Goal: Task Accomplishment & Management: Manage account settings

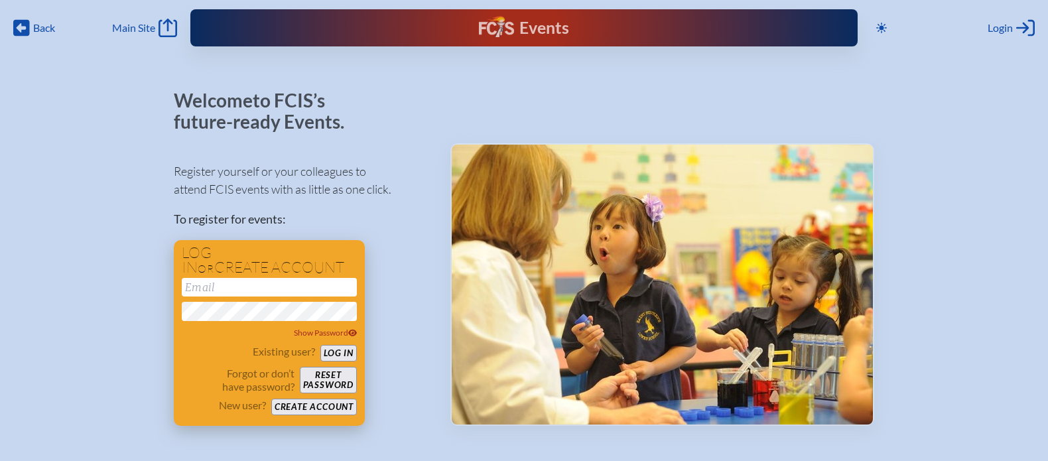
type input "[EMAIL_ADDRESS][DOMAIN_NAME]"
click at [332, 354] on button "Log in" at bounding box center [338, 353] width 36 height 17
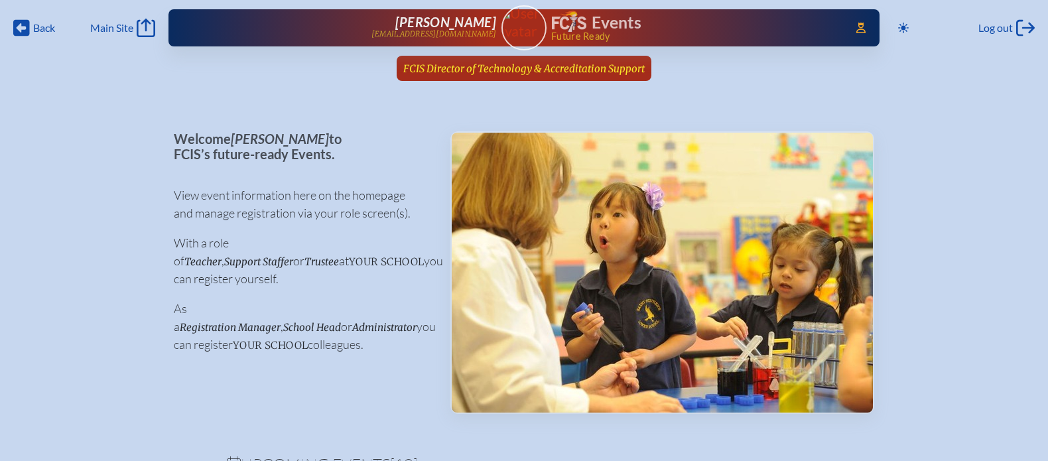
click at [566, 61] on span "FCIS Director of Technology & Accreditation Support" at bounding box center [524, 67] width 242 height 15
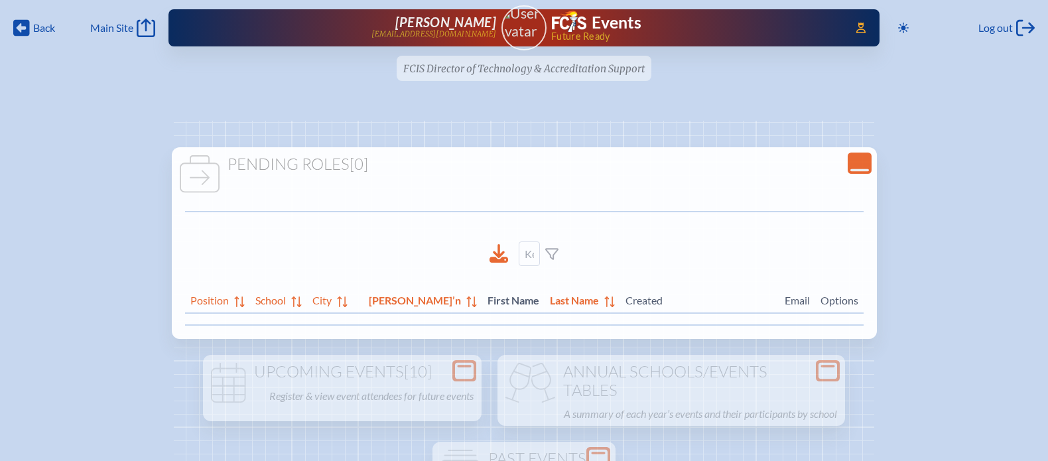
click at [538, 38] on img at bounding box center [524, 22] width 56 height 35
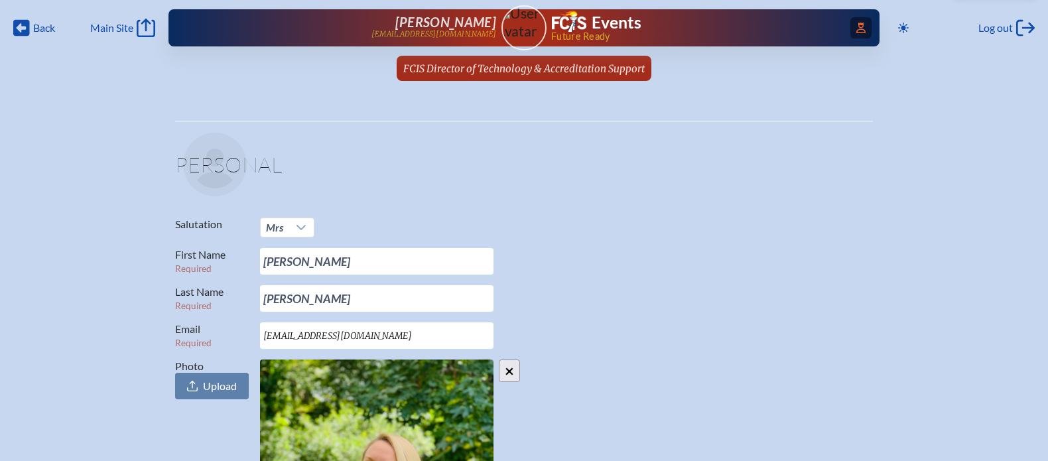
click at [861, 31] on icon "Access Users..." at bounding box center [861, 28] width 9 height 11
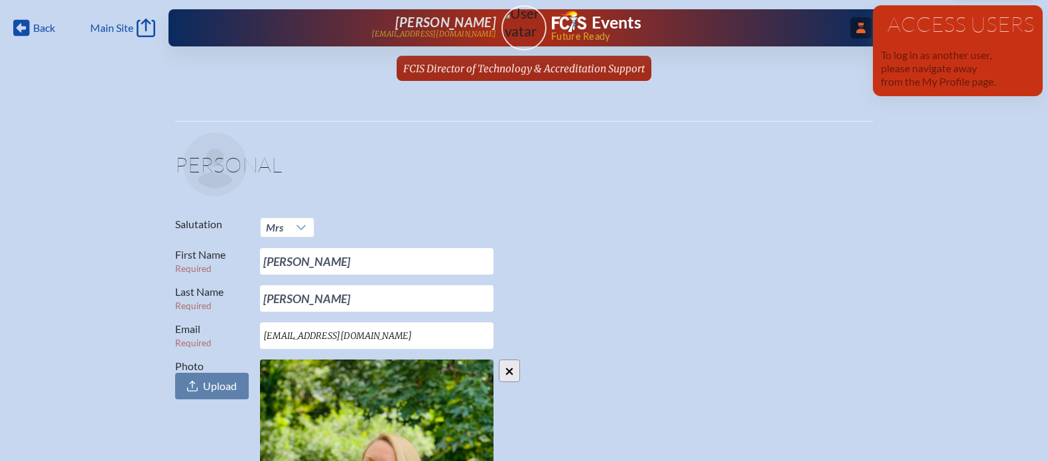
click at [856, 35] on span "...Close Access Users" at bounding box center [861, 27] width 21 height 21
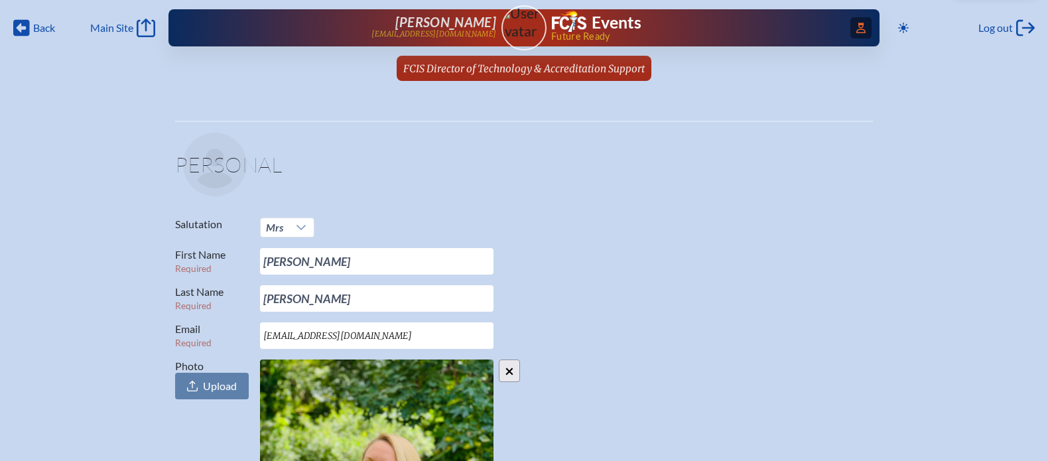
click at [857, 32] on icon at bounding box center [861, 28] width 9 height 11
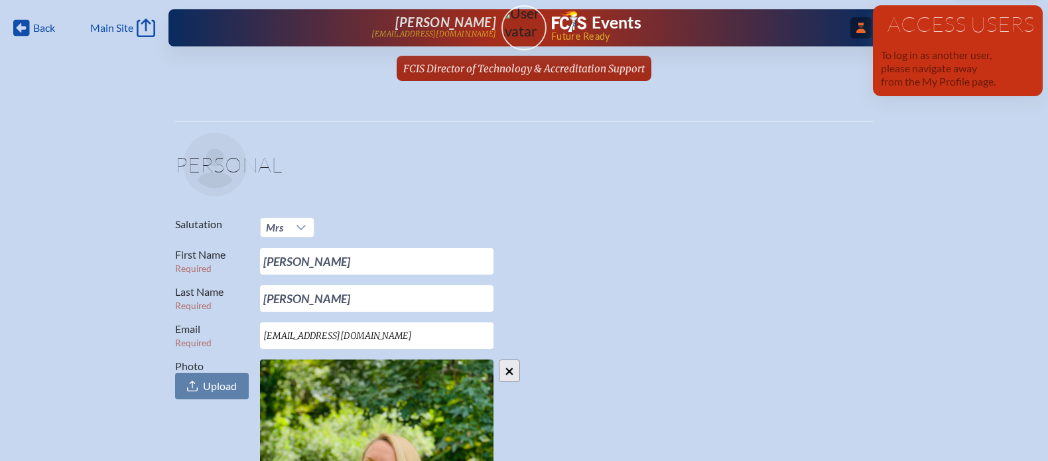
click at [860, 23] on icon at bounding box center [861, 28] width 9 height 11
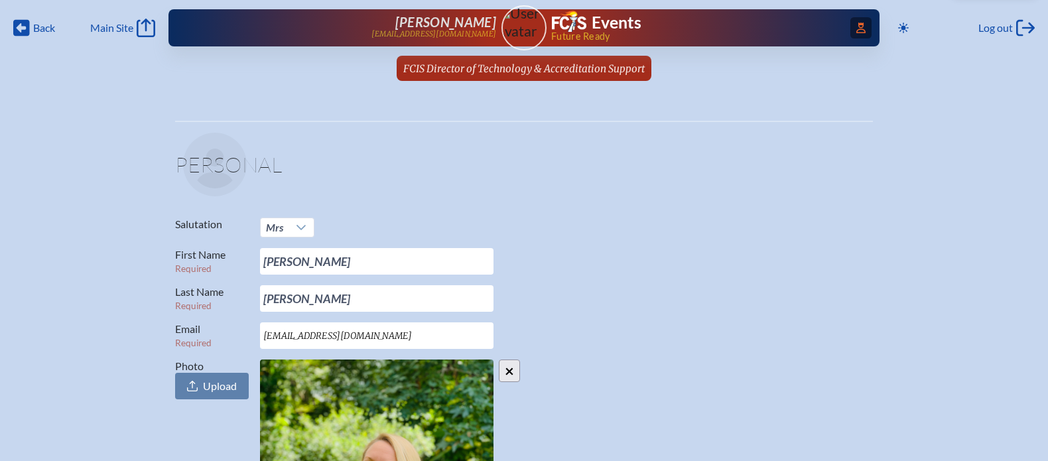
click at [532, 27] on div "Access Users... Evelyn McCulloch emcculloch@fcis.org Events Future Ready" at bounding box center [524, 27] width 711 height 37
click at [863, 29] on icon "Access Users..." at bounding box center [861, 28] width 9 height 11
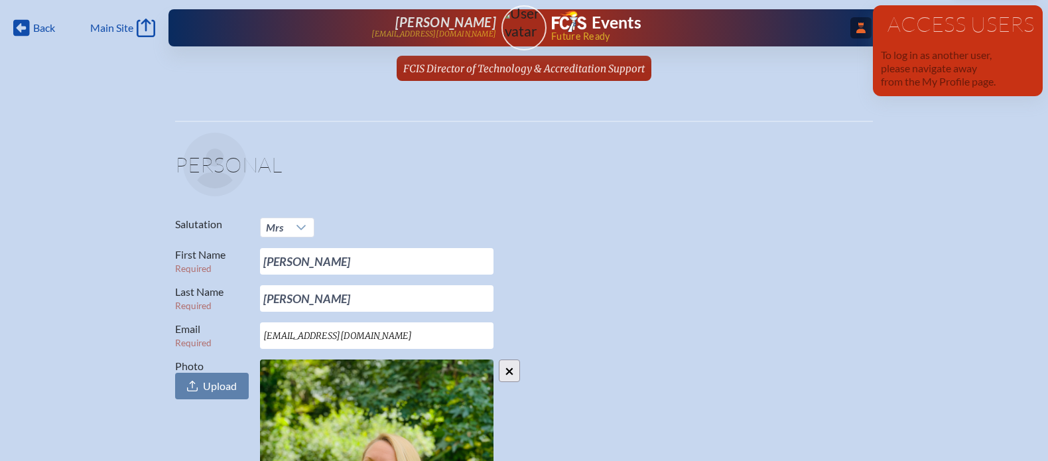
click at [458, 24] on div "Evelyn McCulloch emcculloch@fcis.org" at bounding box center [353, 28] width 285 height 27
click at [539, 23] on div "...Close Access Users Evelyn McCulloch emcculloch@fcis.org Events Future Ready" at bounding box center [524, 27] width 711 height 37
click at [529, 35] on div "...Close Access Users Evelyn McCulloch emcculloch@fcis.org Events Future Ready" at bounding box center [524, 27] width 711 height 37
click at [529, 70] on span "FCIS Director of Technology & Accreditation Support" at bounding box center [524, 68] width 242 height 13
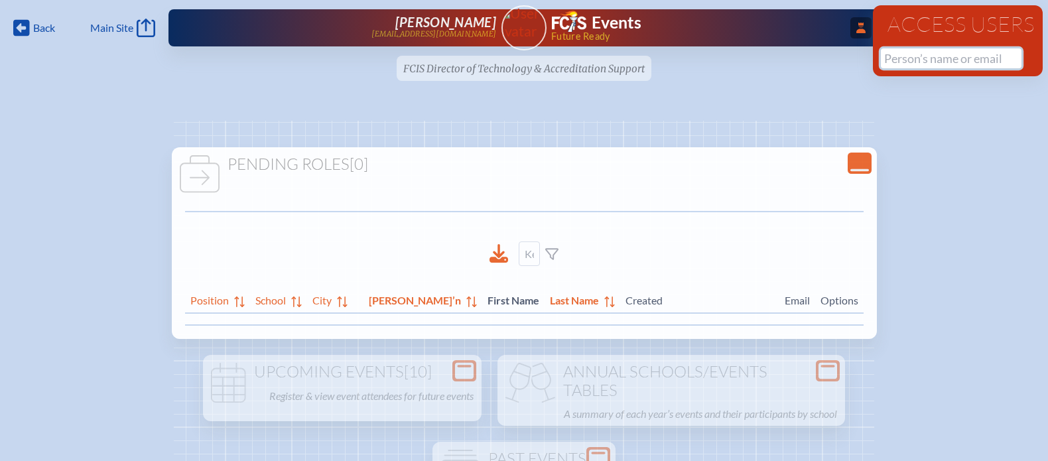
click at [900, 60] on input "text" at bounding box center [951, 58] width 141 height 20
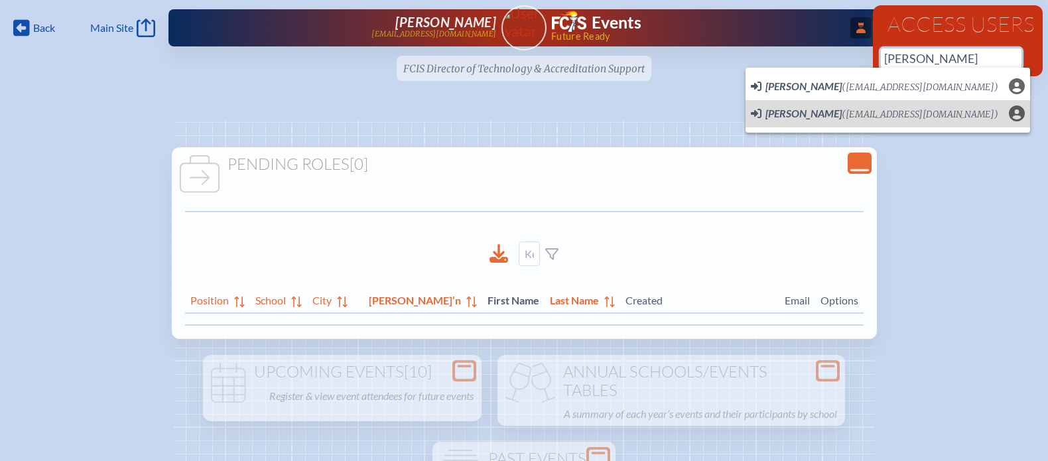
drag, startPoint x: 955, startPoint y: 56, endPoint x: 852, endPoint y: 55, distance: 102.8
click at [852, 55] on div "Back Back Main Site Main Site Toggle to Dark Mode Log out Log out ...Close Acce…" at bounding box center [524, 44] width 1048 height 89
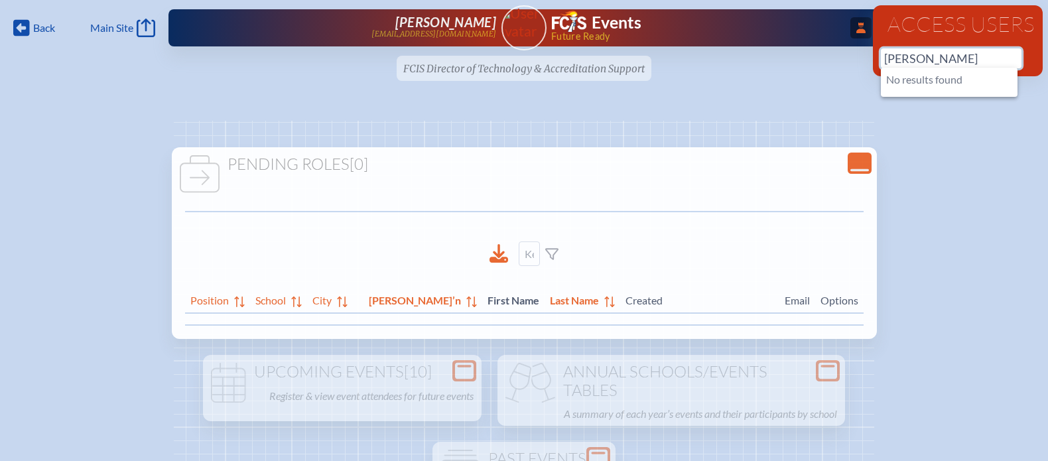
type input "delong"
drag, startPoint x: 928, startPoint y: 57, endPoint x: 859, endPoint y: 57, distance: 69.0
click at [859, 57] on div "Back Back Main Site Main Site Toggle to Dark Mode Log out Log out ...Close Acce…" at bounding box center [524, 44] width 1048 height 89
type input "Delong"
click at [516, 24] on img at bounding box center [524, 22] width 56 height 35
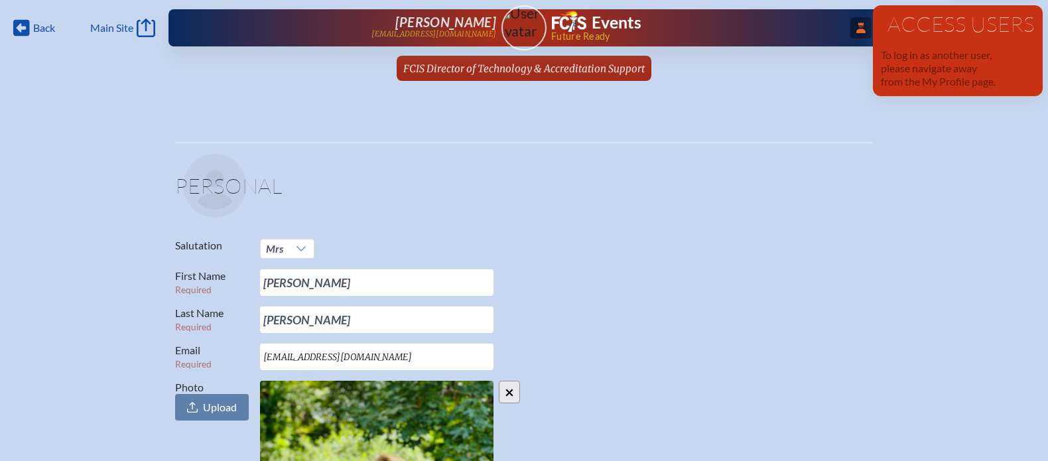
click at [470, 40] on div "Evelyn McCulloch emcculloch@fcis.org" at bounding box center [353, 28] width 285 height 27
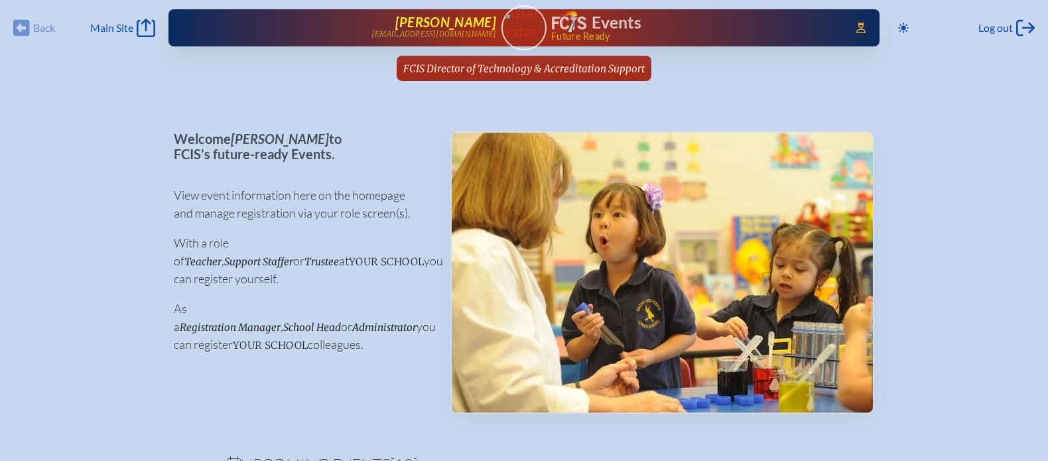
click at [460, 34] on p "[EMAIL_ADDRESS][DOMAIN_NAME]" at bounding box center [434, 34] width 125 height 9
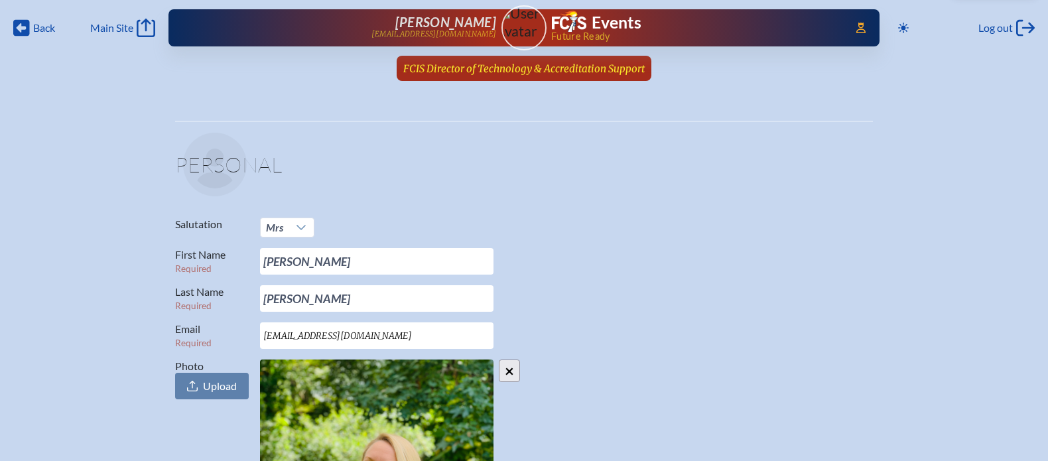
click at [516, 66] on span "FCIS Director of Technology & Accreditation Support" at bounding box center [524, 68] width 242 height 13
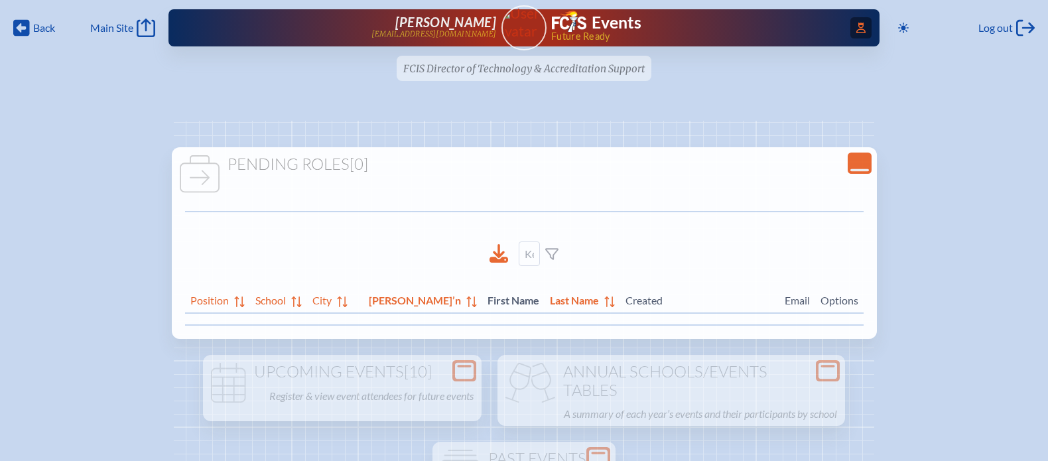
click at [862, 29] on icon at bounding box center [861, 28] width 9 height 11
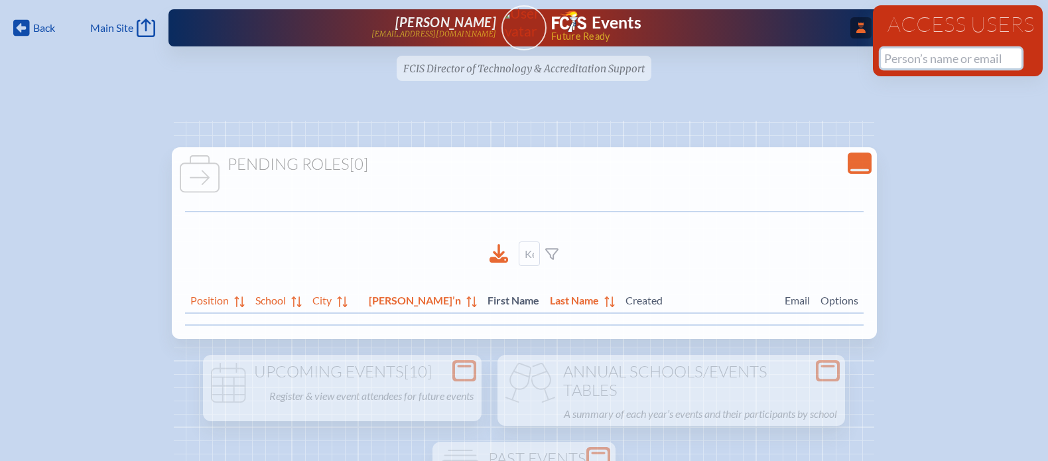
click at [929, 54] on input "text" at bounding box center [951, 58] width 141 height 20
type input "d"
click at [537, 19] on img at bounding box center [524, 22] width 56 height 35
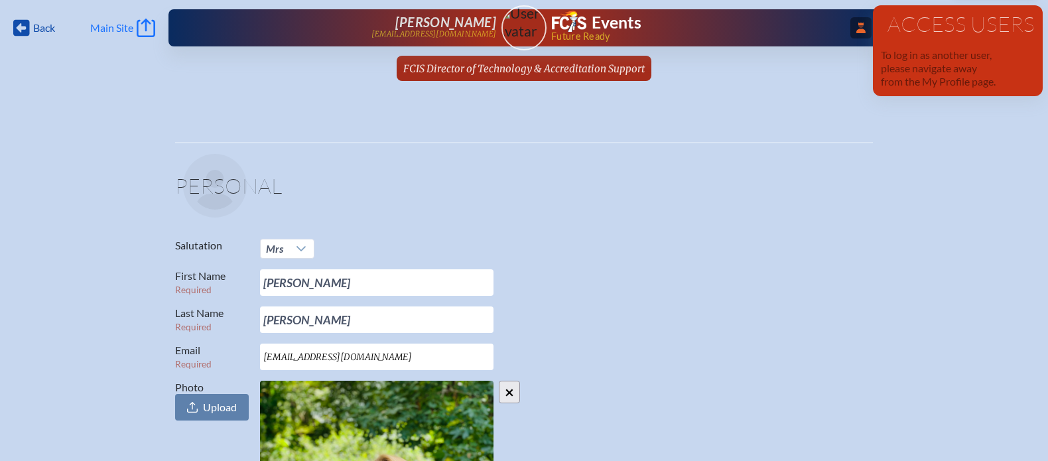
click at [116, 27] on span "Main Site" at bounding box center [111, 27] width 43 height 13
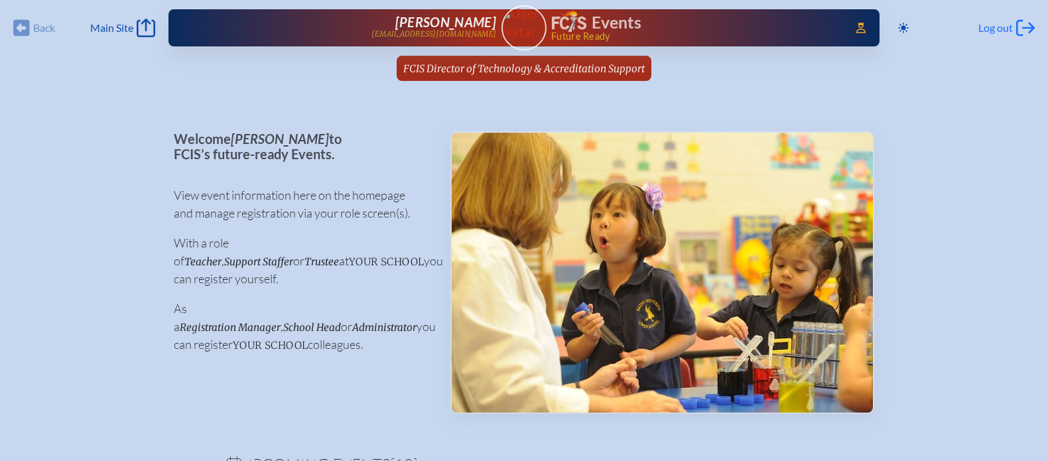
click at [985, 27] on span "Log out" at bounding box center [996, 27] width 35 height 13
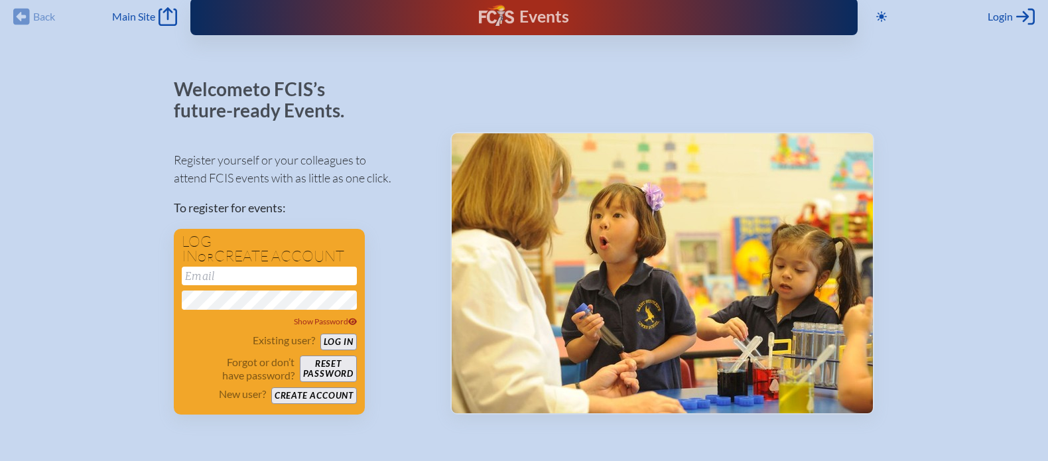
scroll to position [13, 0]
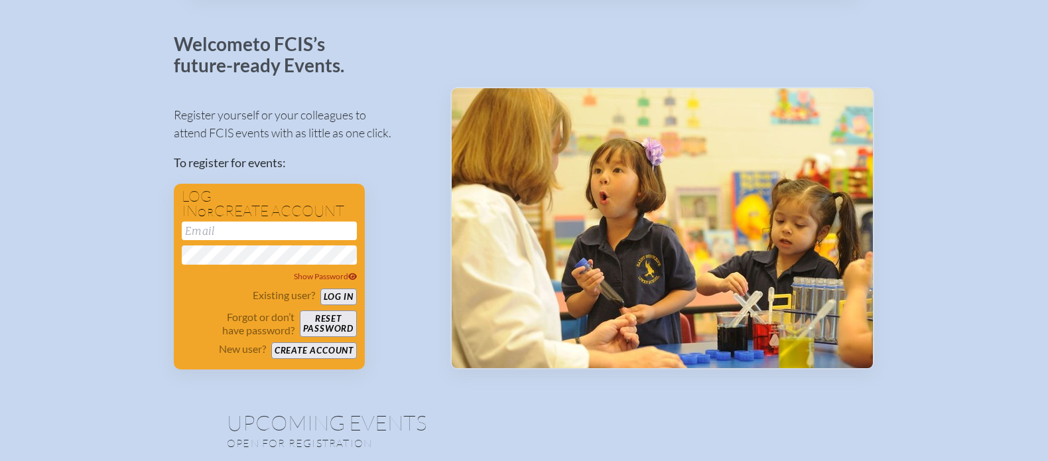
scroll to position [50, 0]
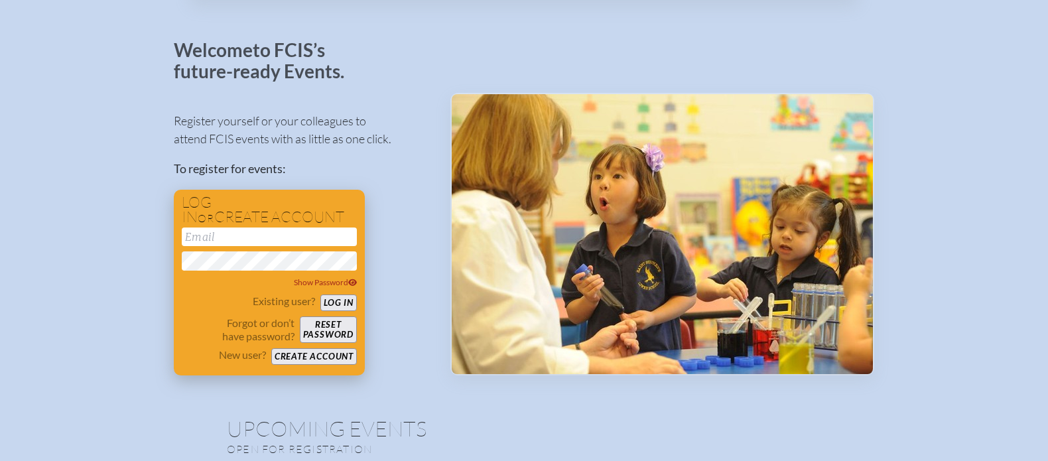
type input "[EMAIL_ADDRESS][DOMAIN_NAME]"
click at [342, 360] on button "Create account" at bounding box center [314, 356] width 86 height 17
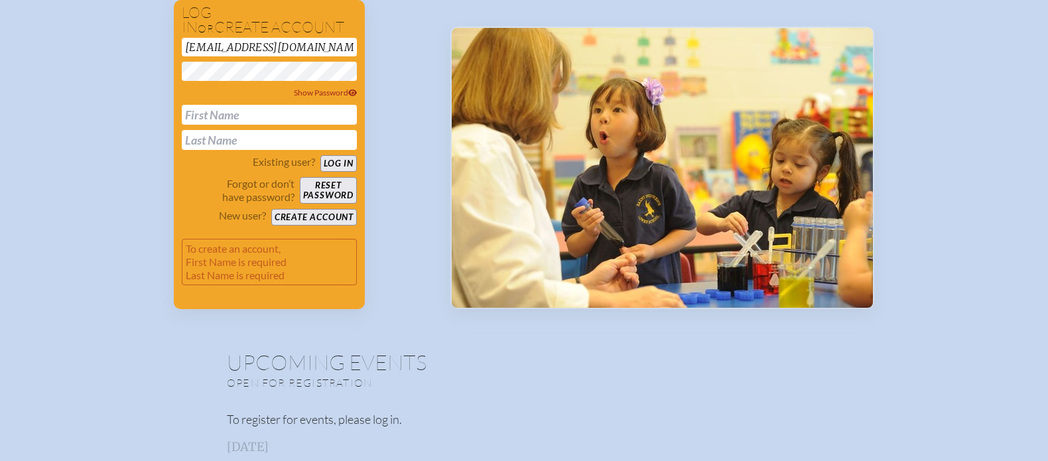
scroll to position [0, 0]
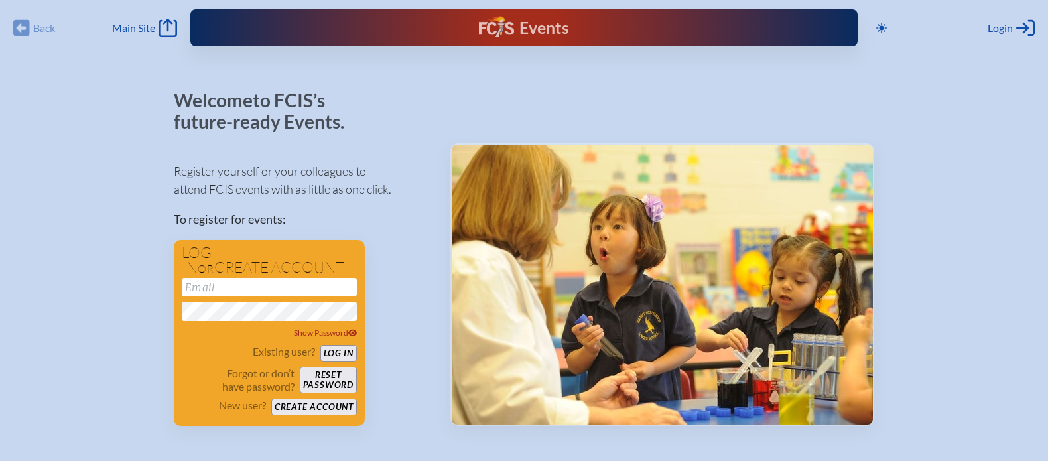
type input "[EMAIL_ADDRESS][DOMAIN_NAME]"
click at [516, 29] on div "Events" at bounding box center [524, 28] width 90 height 24
click at [1023, 29] on icon "Log in or Create Account" at bounding box center [1025, 28] width 19 height 19
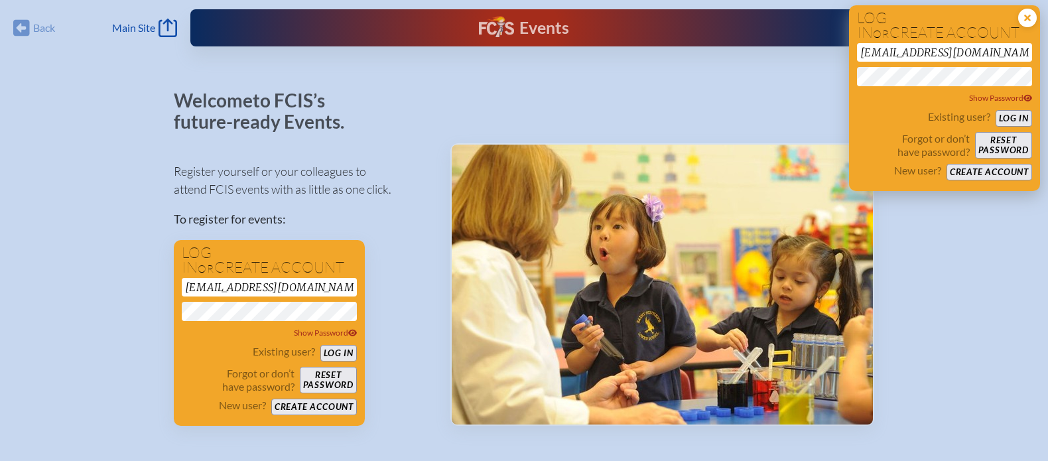
click at [1029, 22] on icon at bounding box center [1027, 18] width 19 height 19
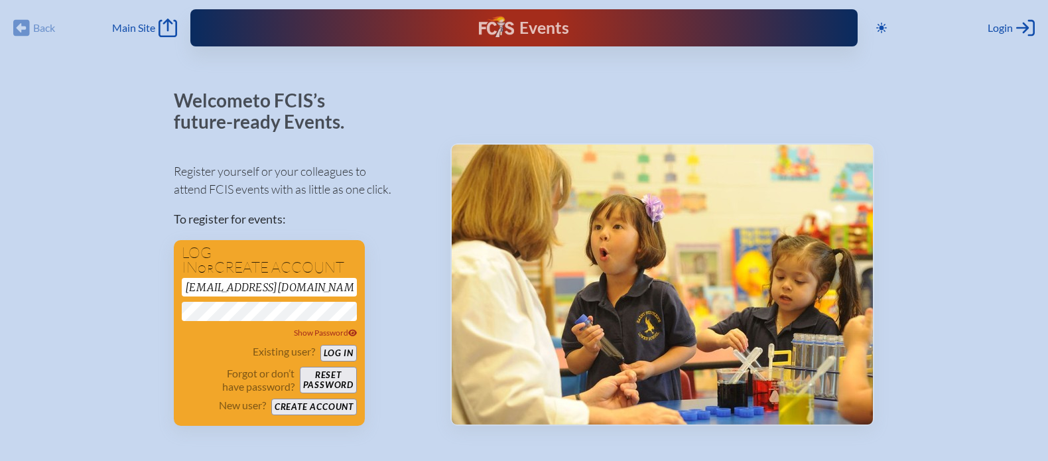
click at [537, 33] on div "Events" at bounding box center [524, 28] width 90 height 24
click at [139, 26] on span "Main Site" at bounding box center [133, 27] width 43 height 13
type input "[EMAIL_ADDRESS][DOMAIN_NAME]"
click at [338, 353] on button "Log in" at bounding box center [338, 353] width 36 height 17
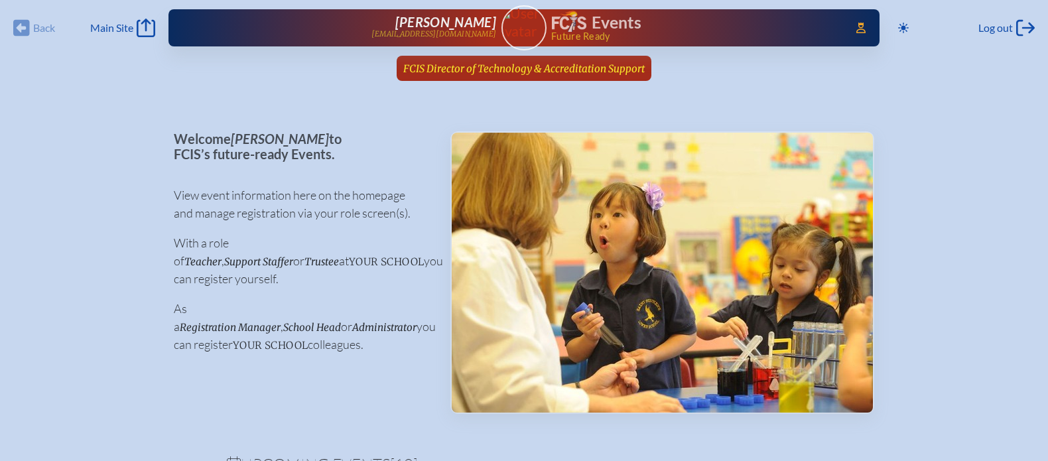
click at [593, 69] on span "FCIS Director of Technology & Accreditation Support" at bounding box center [524, 68] width 242 height 13
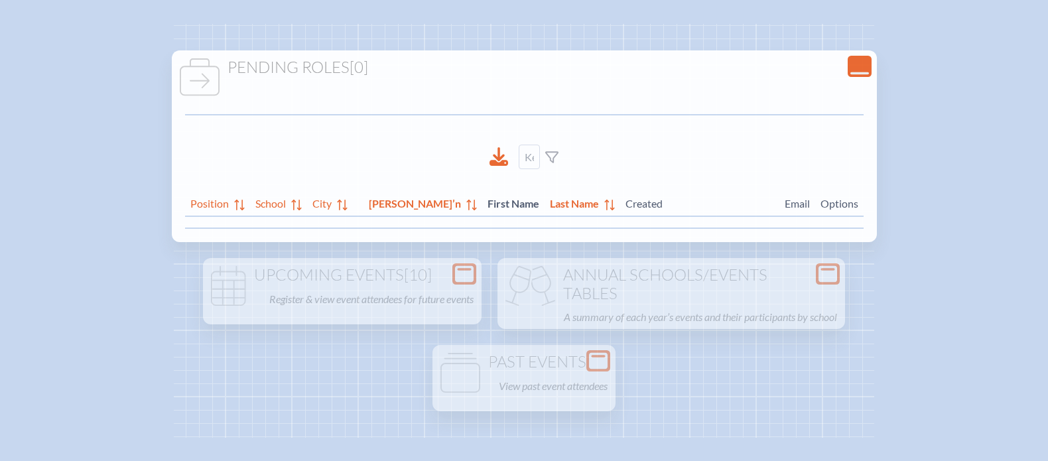
scroll to position [100, 0]
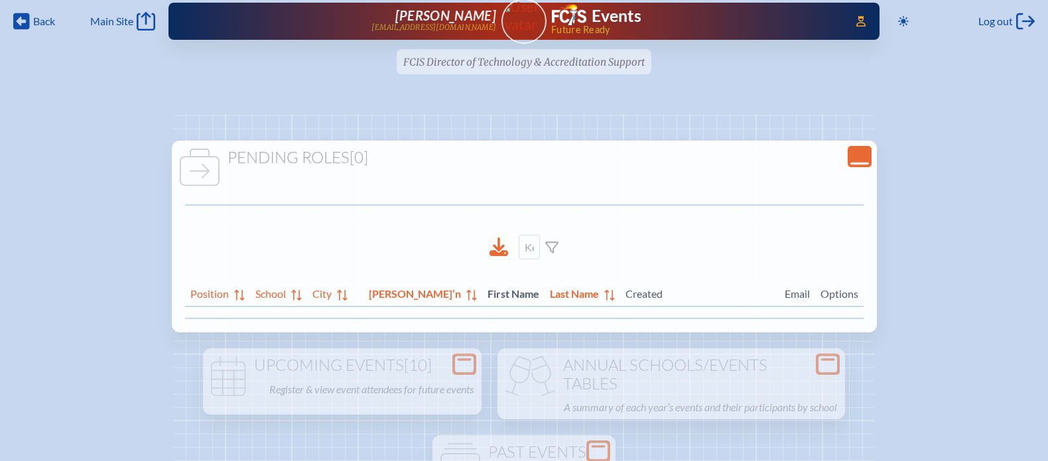
scroll to position [2, 0]
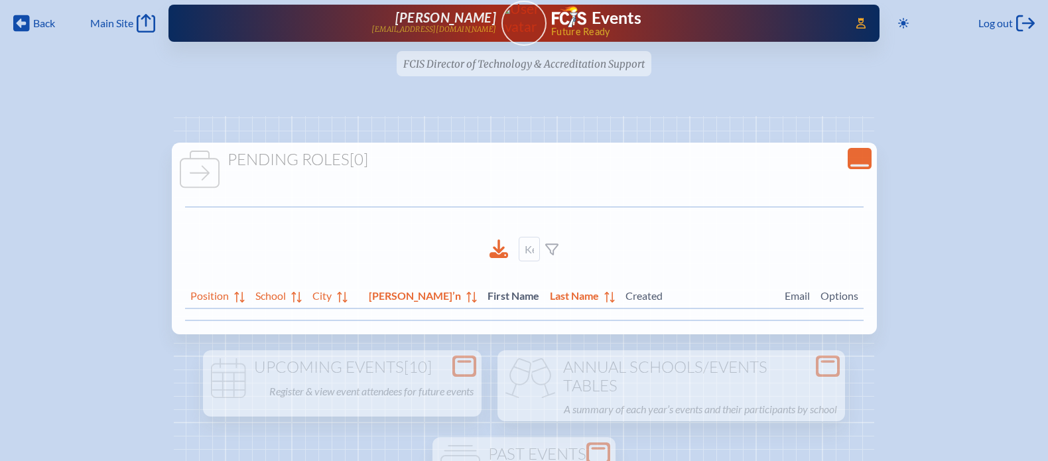
scroll to position [10, 0]
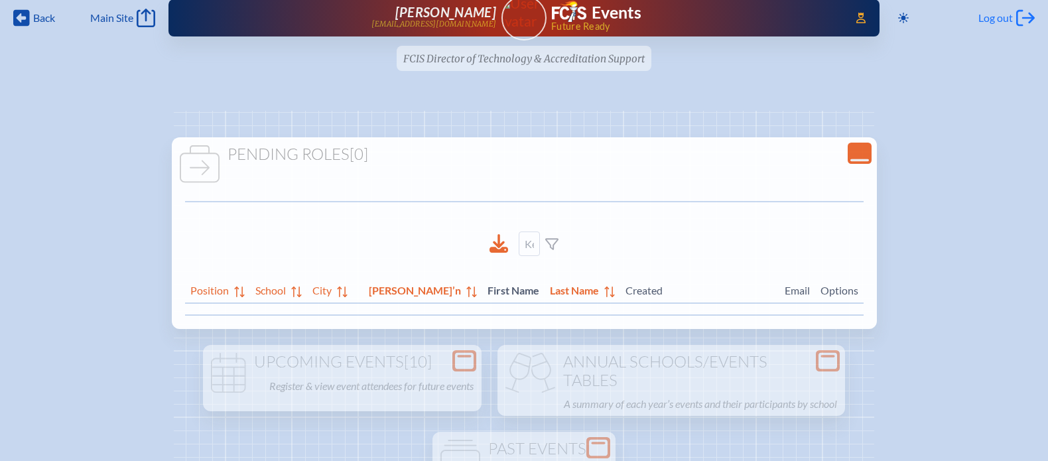
click at [1013, 25] on div "Log out Log out" at bounding box center [1007, 18] width 56 height 19
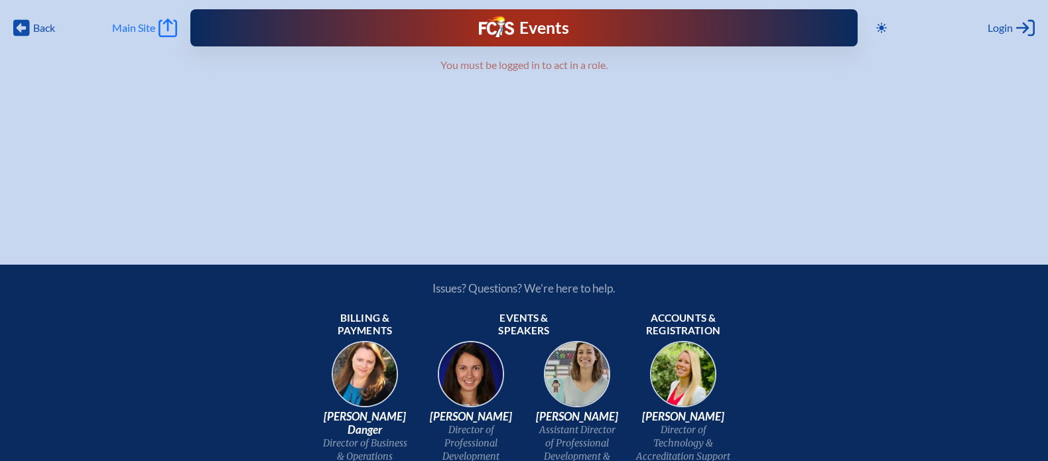
click at [135, 29] on span "Main Site" at bounding box center [133, 27] width 43 height 13
click at [543, 37] on link "Events" at bounding box center [524, 28] width 90 height 24
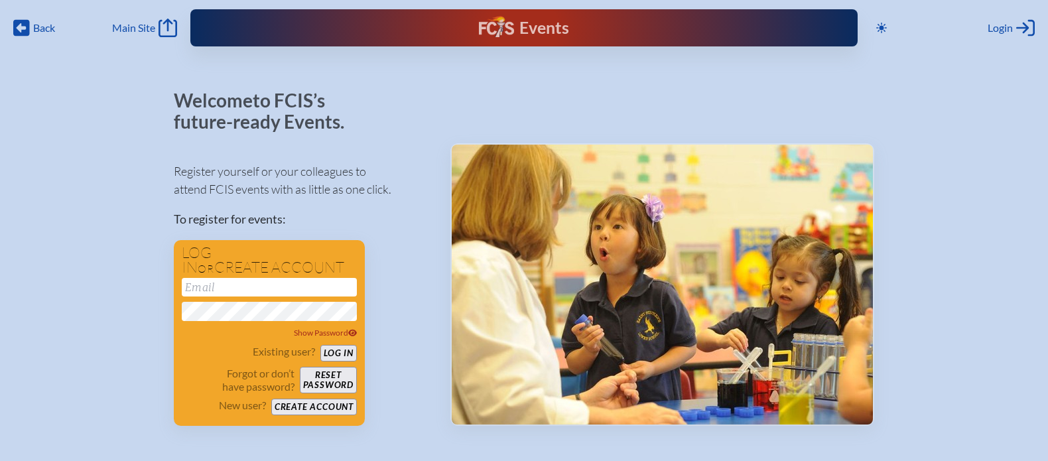
type input "[EMAIL_ADDRESS][DOMAIN_NAME]"
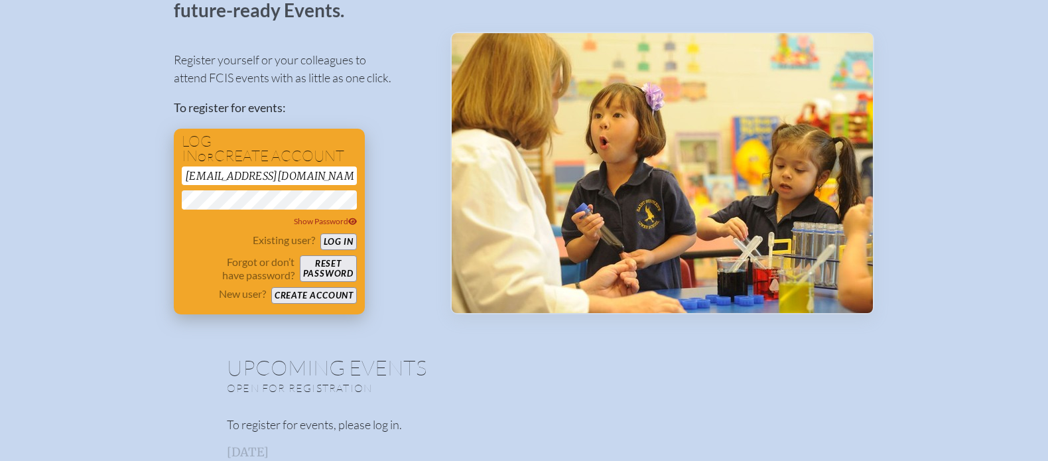
click at [328, 301] on button "Create account" at bounding box center [314, 295] width 86 height 17
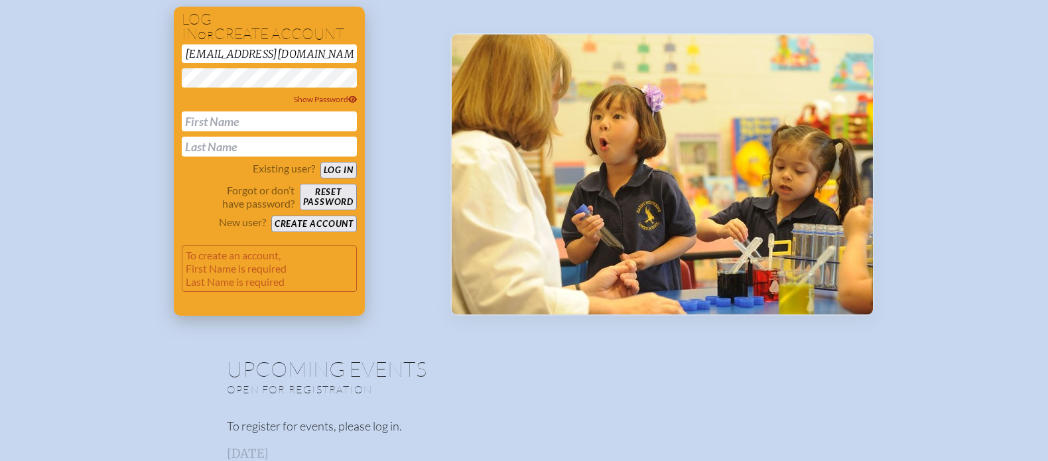
click at [273, 125] on input "text" at bounding box center [269, 121] width 175 height 20
click at [421, 71] on div "Register yourself or your colleagues to attend FCIS events with as little as on…" at bounding box center [301, 116] width 255 height 399
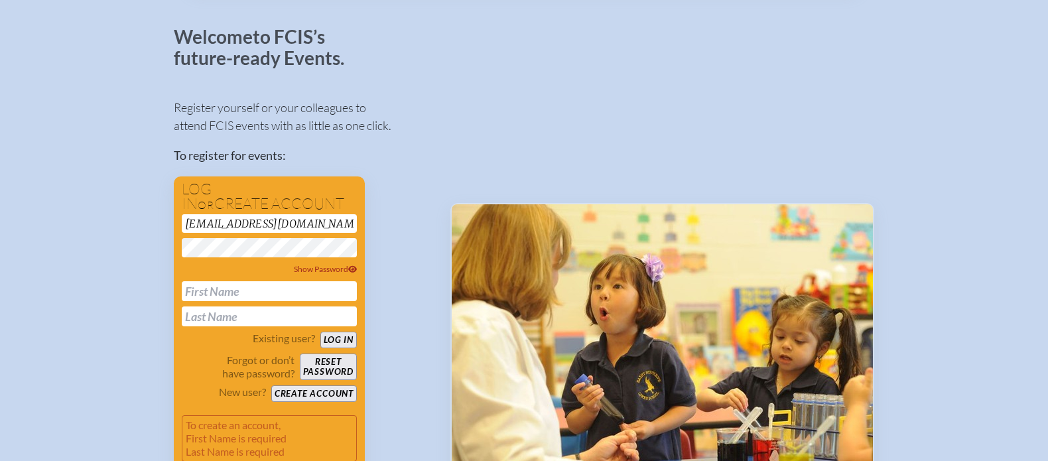
scroll to position [0, 0]
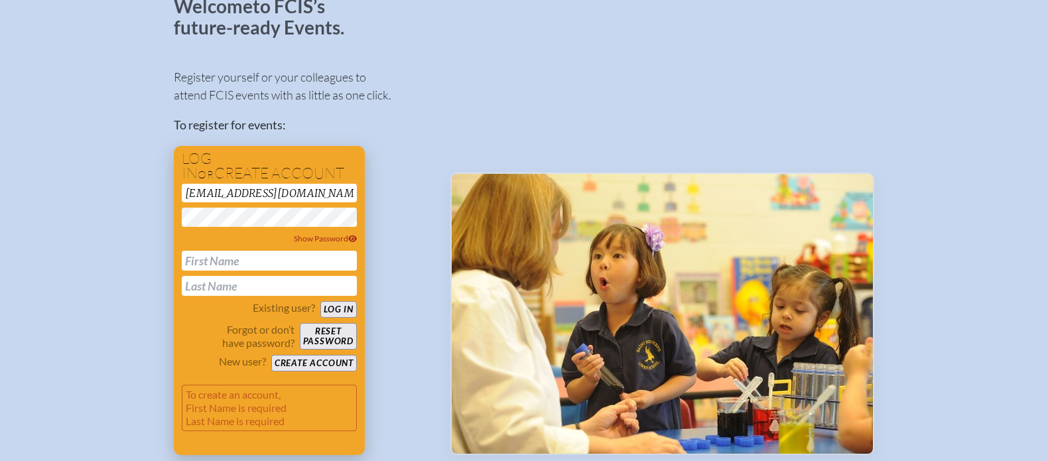
click at [332, 306] on button "Log in" at bounding box center [338, 309] width 36 height 17
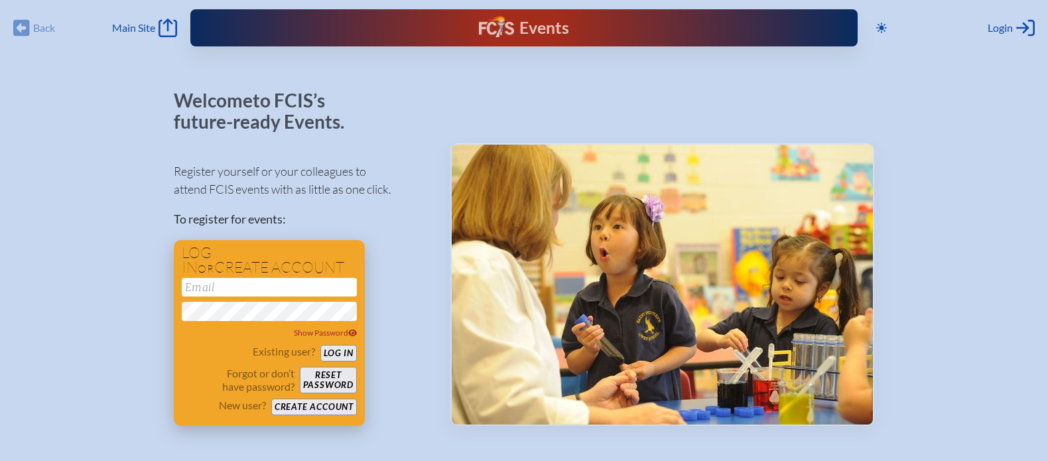
type input "[EMAIL_ADDRESS][DOMAIN_NAME]"
click at [342, 355] on button "Log in" at bounding box center [338, 353] width 36 height 17
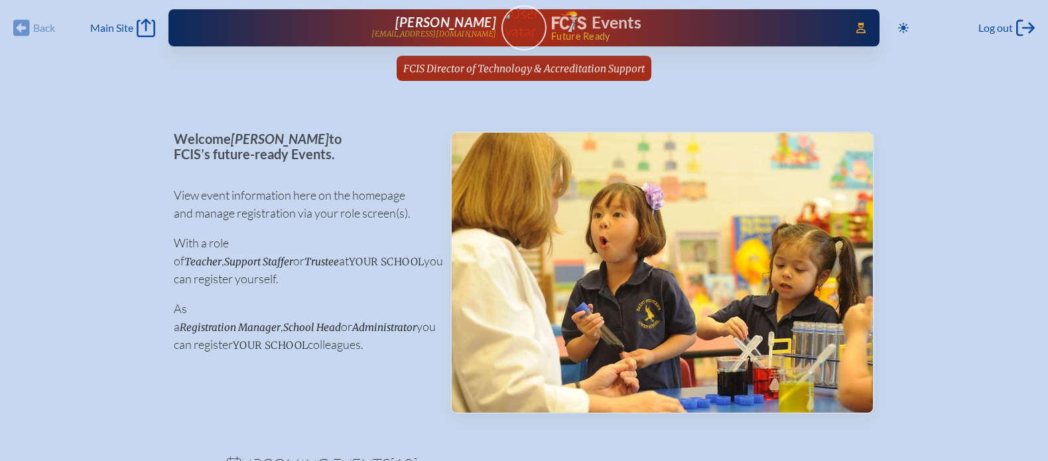
click at [586, 29] on div "Events" at bounding box center [694, 23] width 285 height 24
click at [516, 27] on img at bounding box center [524, 22] width 56 height 35
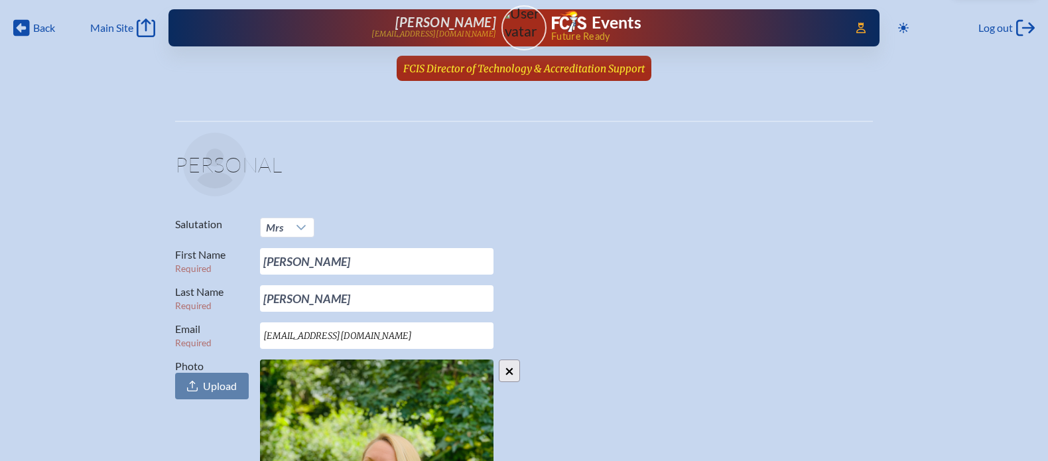
click at [514, 70] on span "FCIS Director of Technology & Accreditation Support" at bounding box center [524, 68] width 242 height 13
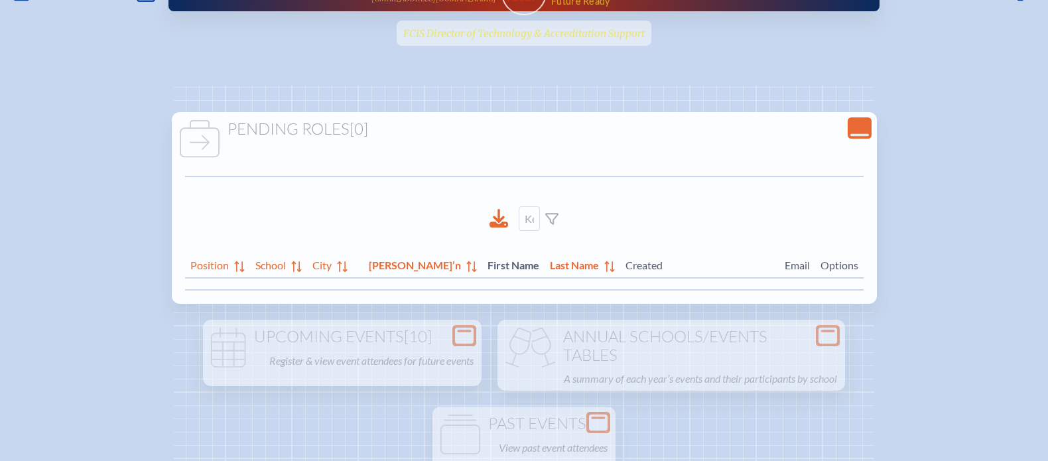
scroll to position [36, 0]
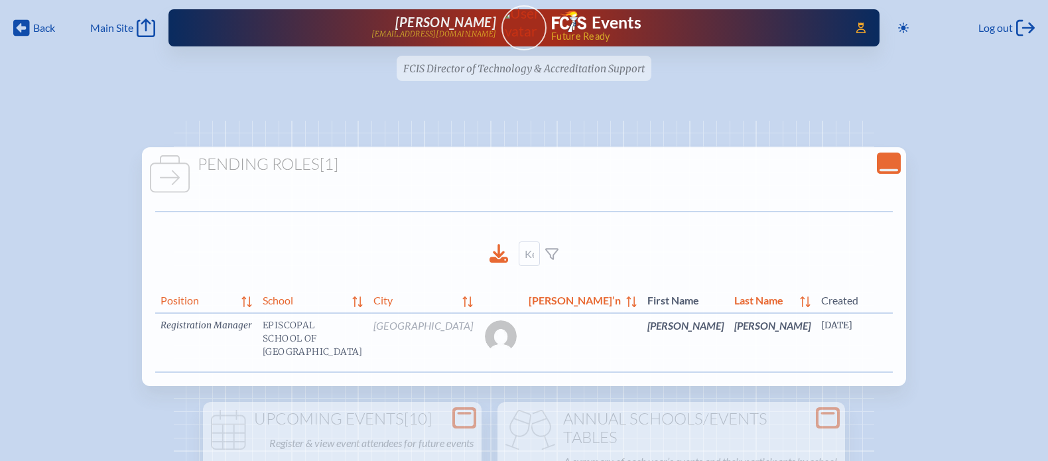
scroll to position [0, 29]
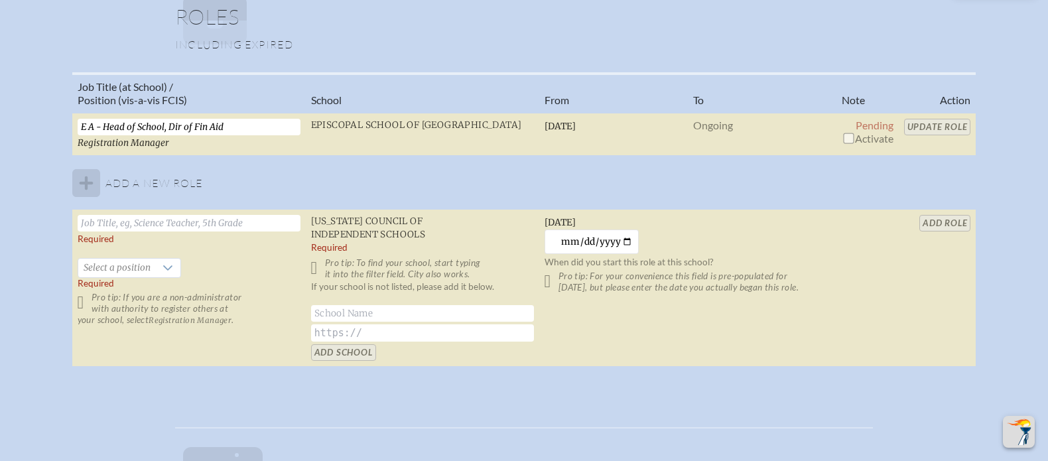
scroll to position [928, 0]
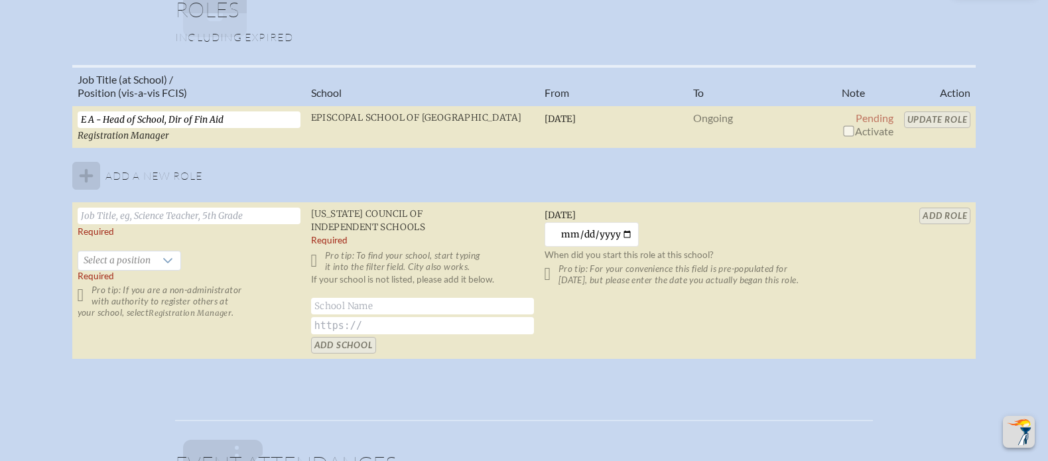
click at [851, 129] on input "checkbox" at bounding box center [848, 130] width 11 height 11
checkbox input "true"
click at [940, 119] on input "Update Role" at bounding box center [937, 119] width 67 height 17
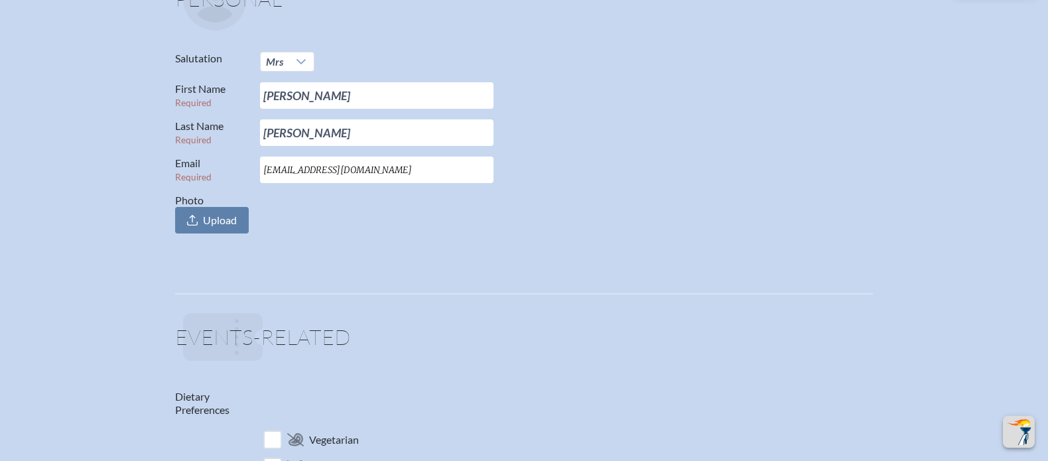
scroll to position [0, 0]
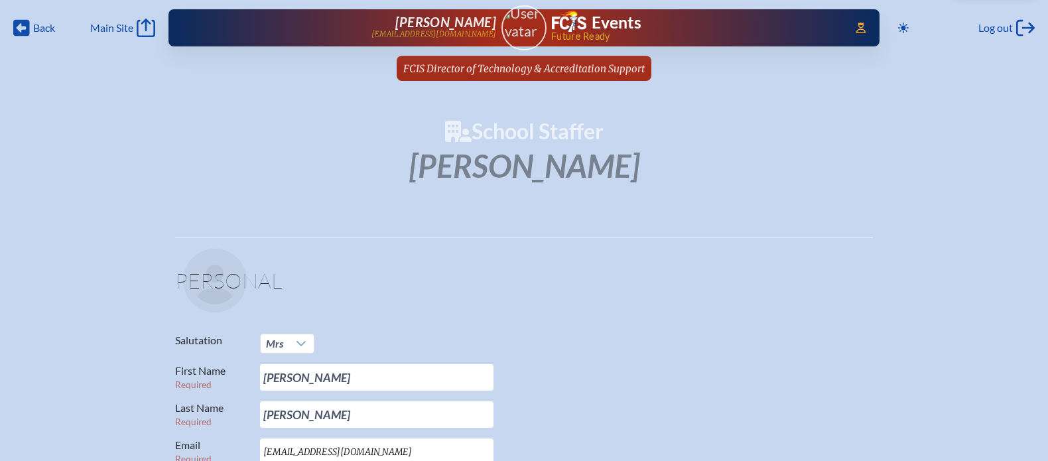
click at [524, 31] on img at bounding box center [524, 22] width 56 height 35
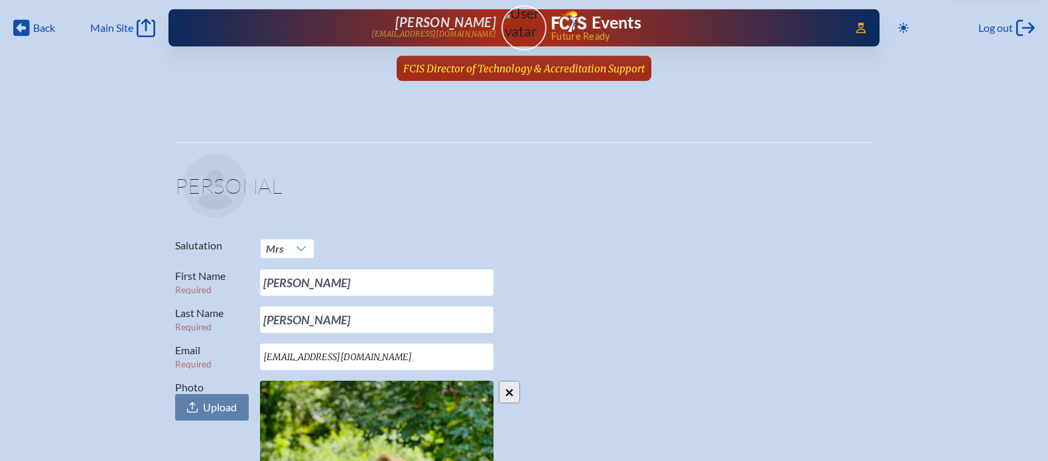
click at [513, 71] on span "FCIS Director of Technology & Accreditation Support" at bounding box center [524, 68] width 242 height 13
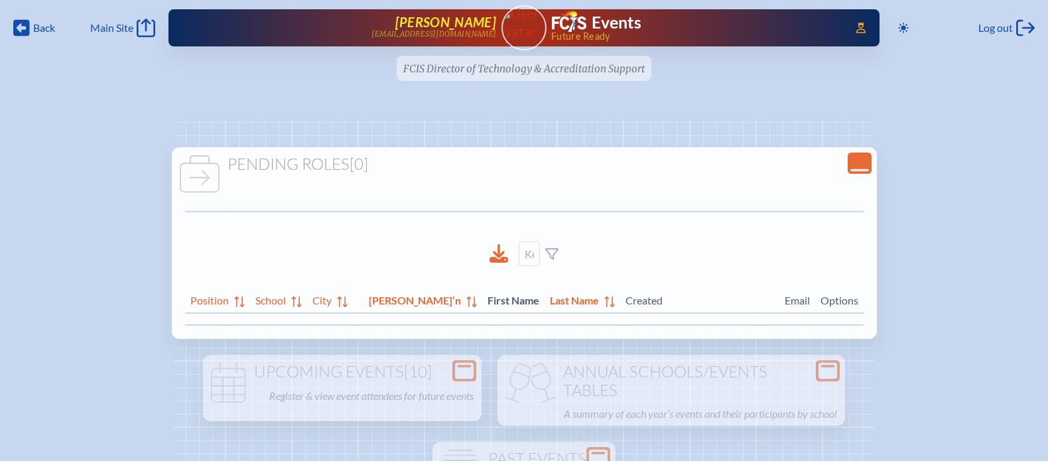
click at [447, 32] on p "[EMAIL_ADDRESS][DOMAIN_NAME]" at bounding box center [434, 34] width 125 height 9
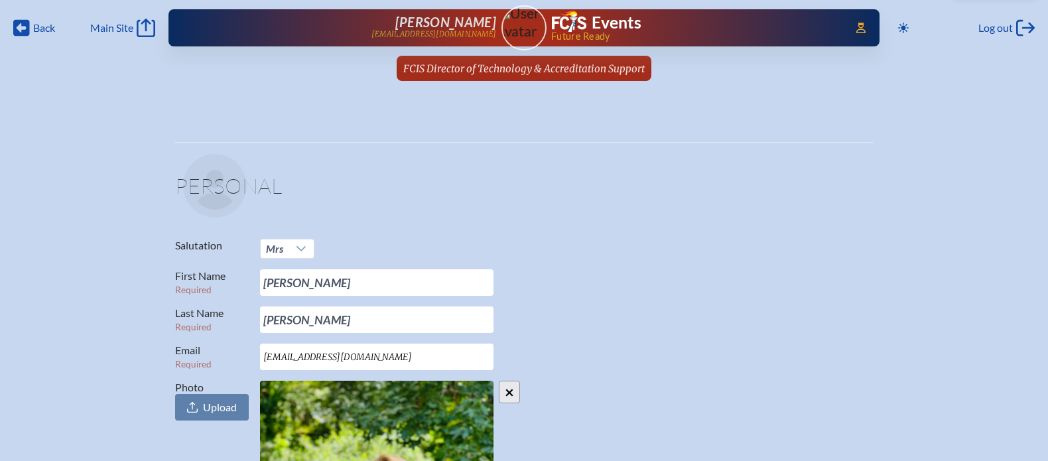
click at [533, 33] on div "Access Users... [PERSON_NAME] [EMAIL_ADDRESS][DOMAIN_NAME] Events Future Ready" at bounding box center [524, 27] width 711 height 37
click at [527, 32] on div "Access Users... [PERSON_NAME] [EMAIL_ADDRESS][DOMAIN_NAME] Events Future Ready" at bounding box center [524, 27] width 711 height 37
click at [510, 69] on span "FCIS Director of Technology & Accreditation Support" at bounding box center [524, 68] width 242 height 13
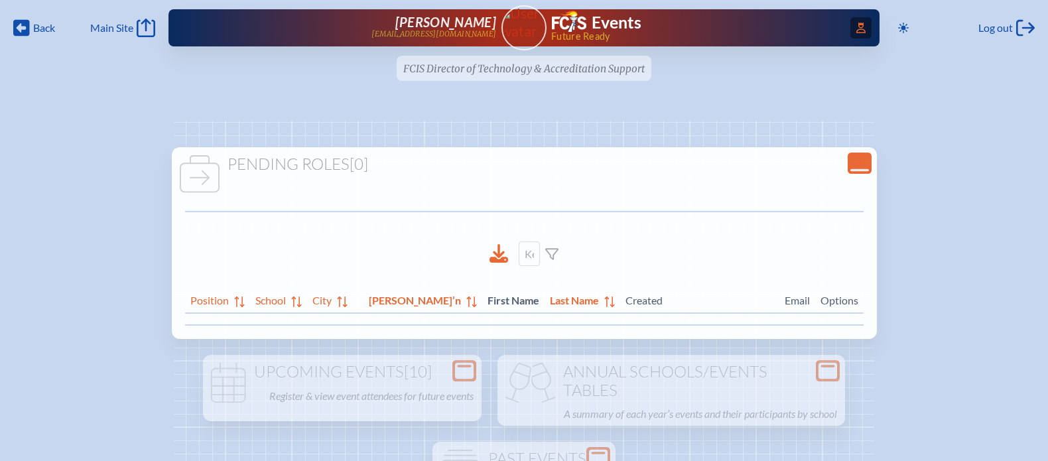
click at [864, 29] on span "Access Users..." at bounding box center [861, 27] width 21 height 21
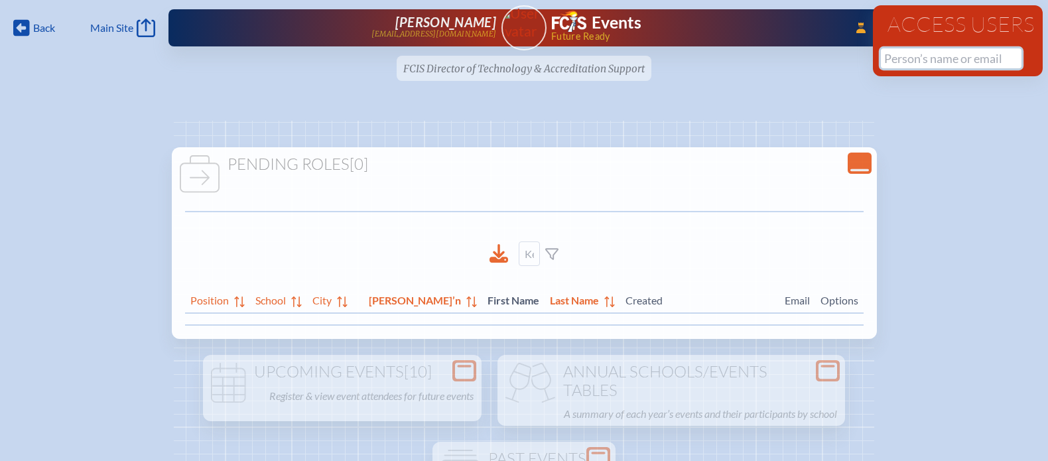
click at [922, 59] on input "text" at bounding box center [951, 58] width 141 height 20
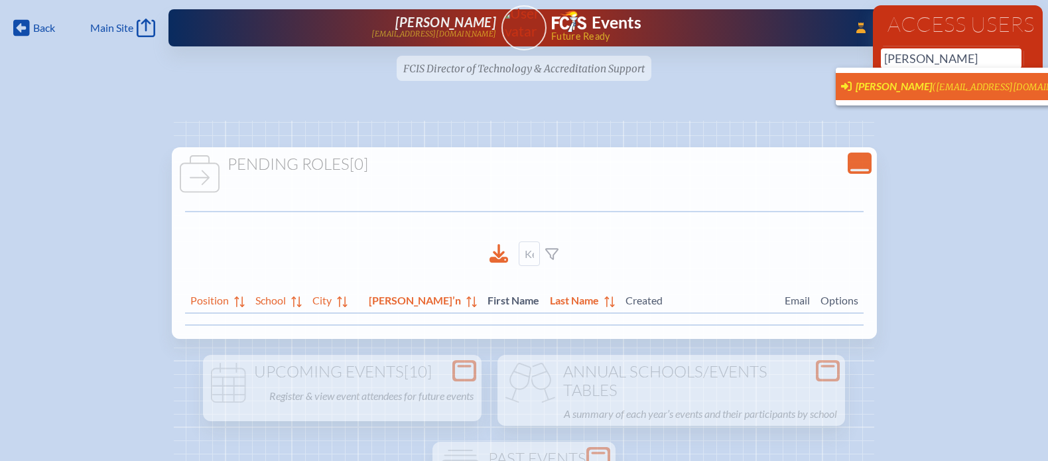
click at [957, 91] on span "([EMAIL_ADDRESS][DOMAIN_NAME])" at bounding box center [1010, 87] width 157 height 11
type input "[EMAIL_ADDRESS][DOMAIN_NAME]"
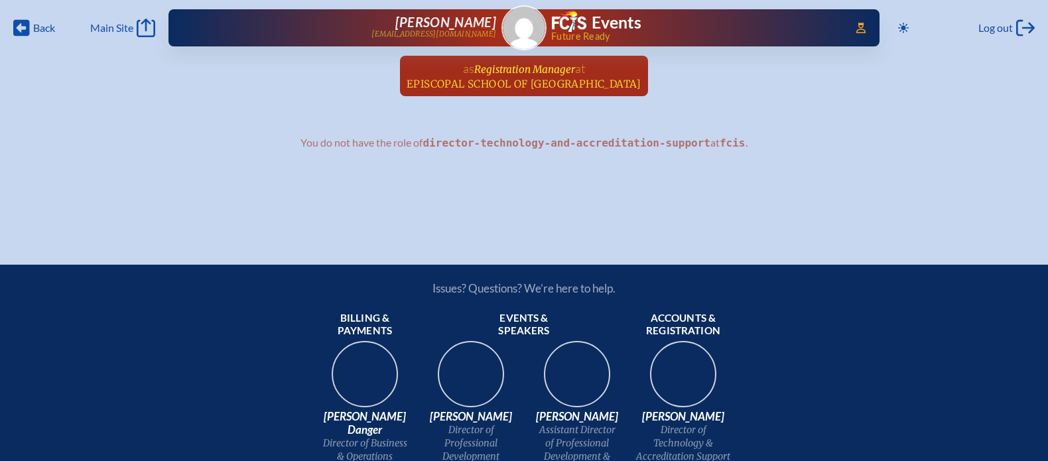
click at [547, 71] on span "Registration Manager" at bounding box center [524, 69] width 101 height 13
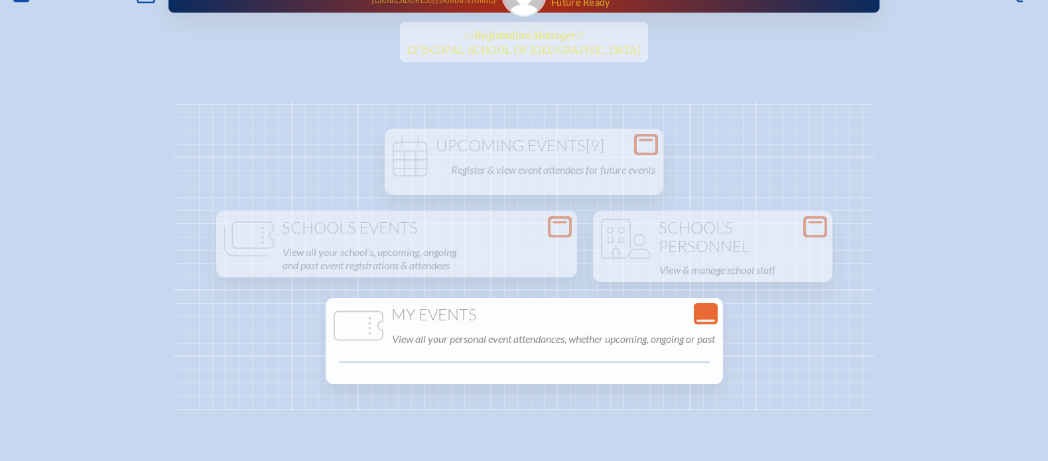
scroll to position [56, 0]
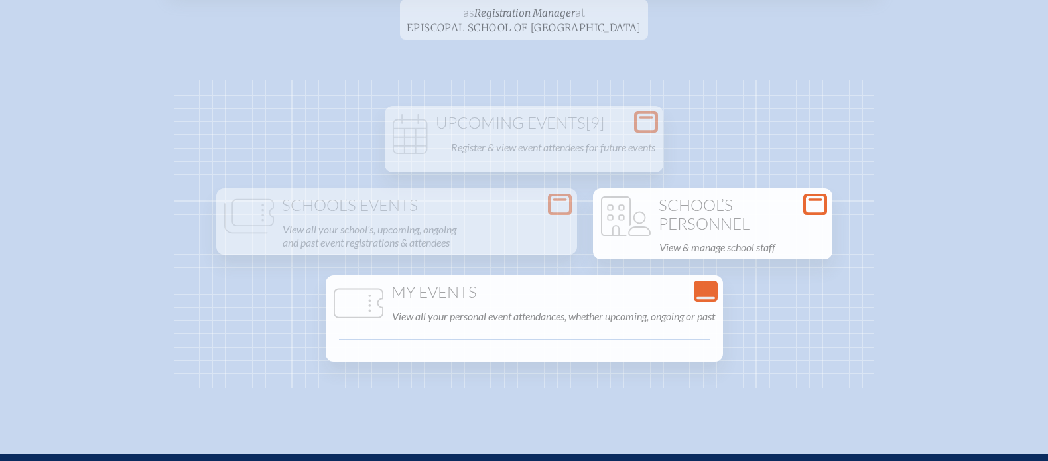
click at [700, 208] on h1 "School’s Personnel" at bounding box center [712, 214] width 229 height 36
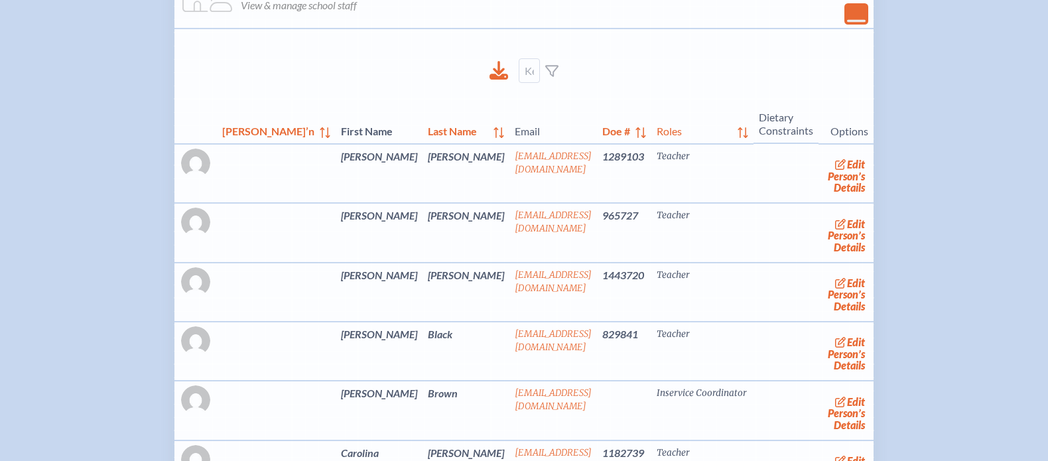
scroll to position [0, 0]
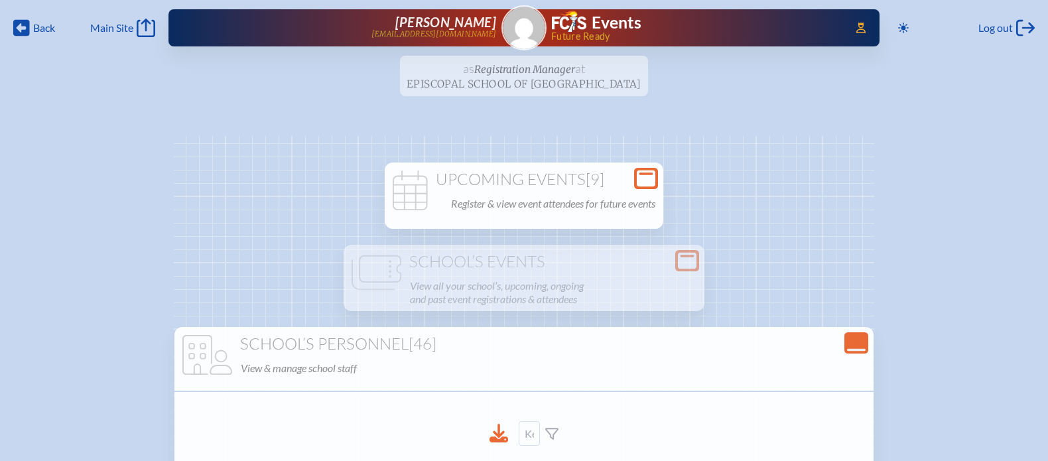
click at [646, 172] on icon "Open Console" at bounding box center [646, 178] width 19 height 19
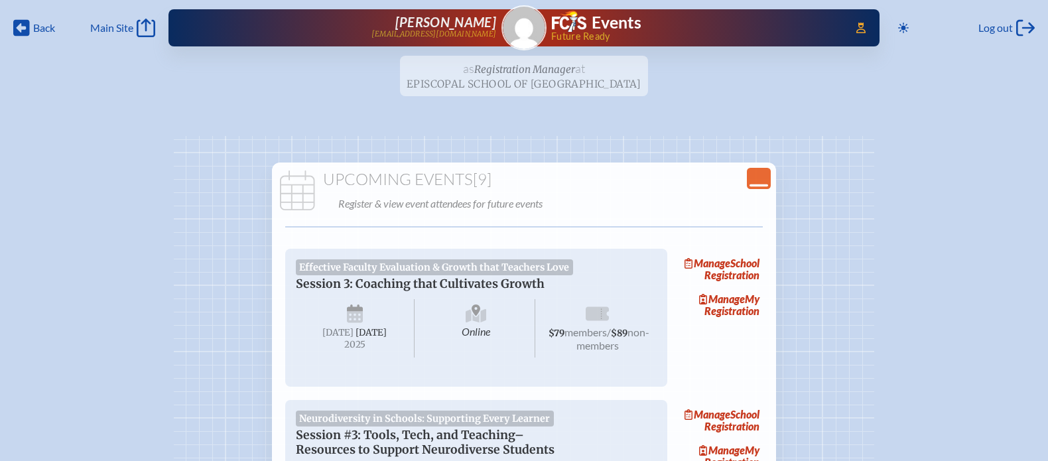
click at [760, 177] on icon "Close Console" at bounding box center [759, 178] width 19 height 19
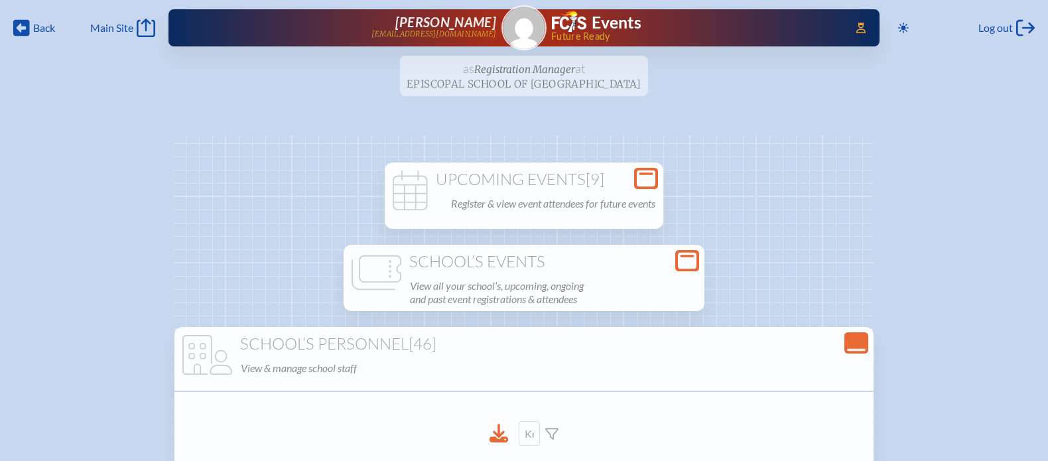
click at [687, 251] on icon "Open Console" at bounding box center [687, 260] width 19 height 19
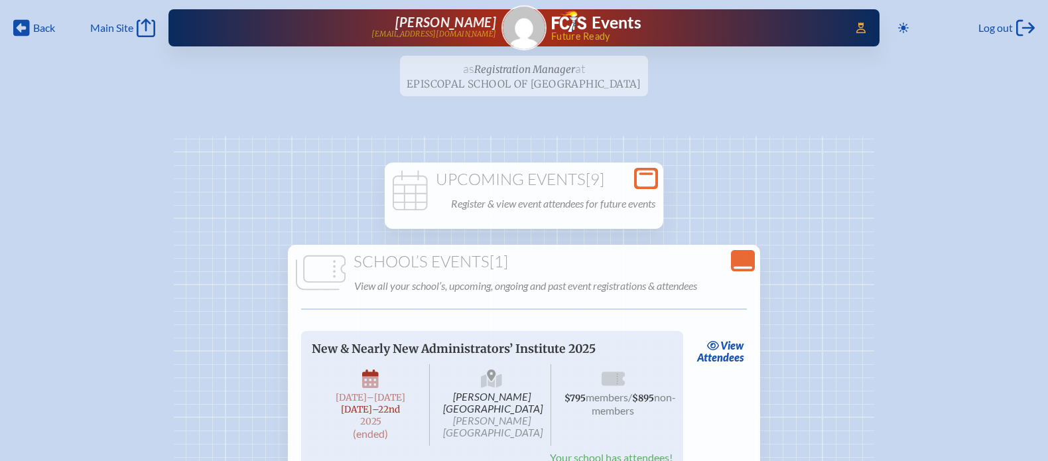
click at [750, 261] on icon "Close Console" at bounding box center [743, 260] width 19 height 19
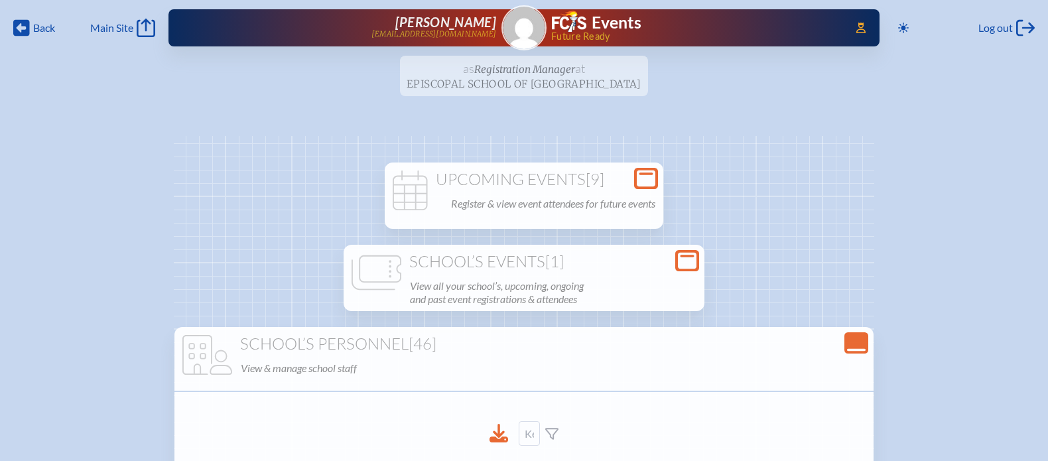
click at [847, 340] on icon "Close Console" at bounding box center [856, 343] width 19 height 19
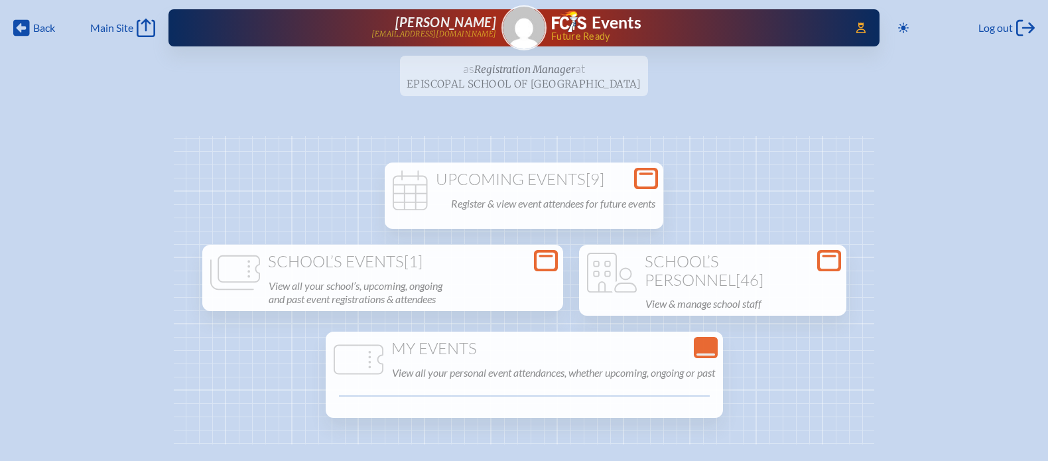
scroll to position [149, 0]
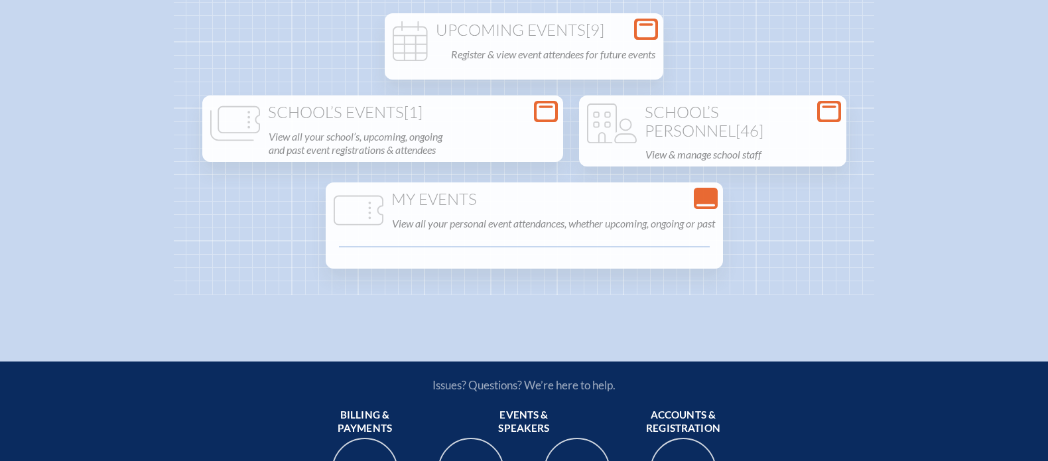
click at [718, 209] on div "Close Console" at bounding box center [706, 198] width 24 height 21
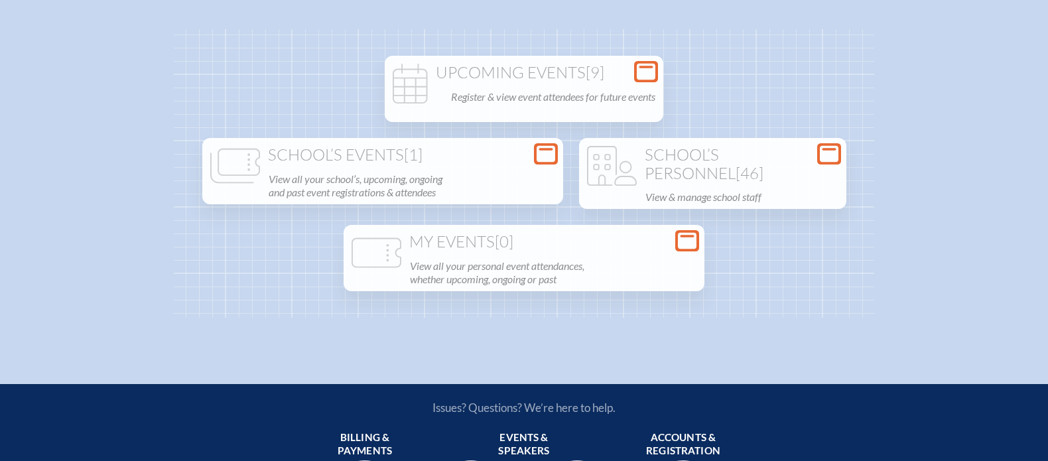
scroll to position [105, 0]
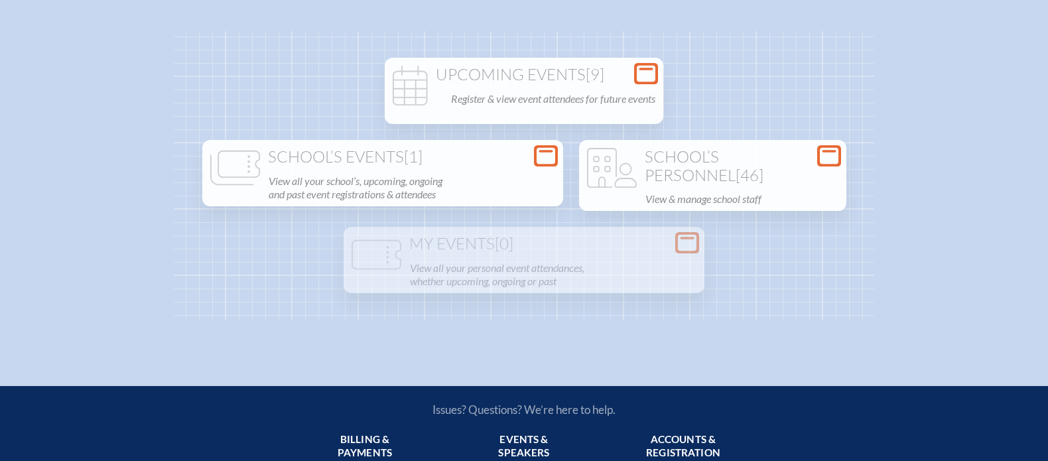
click at [585, 184] on h1 "School’s Personnel [46]" at bounding box center [713, 166] width 257 height 36
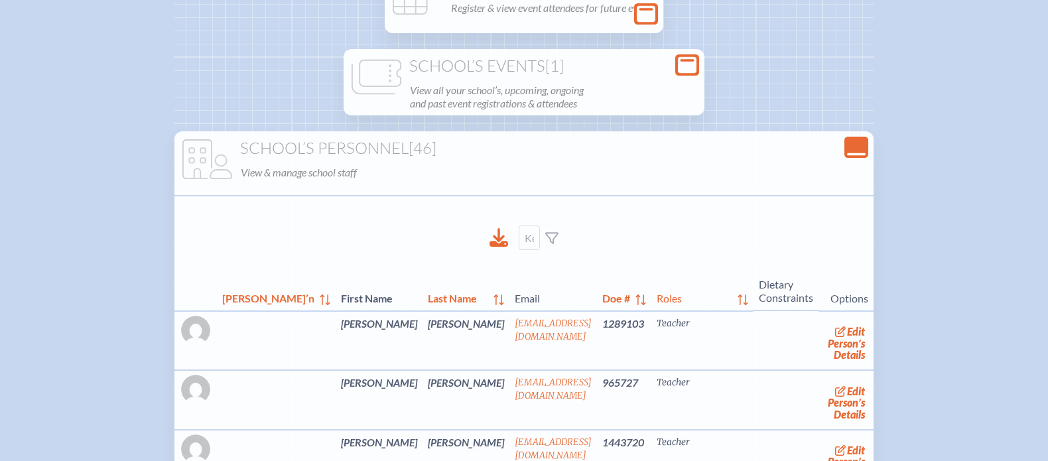
scroll to position [202, 0]
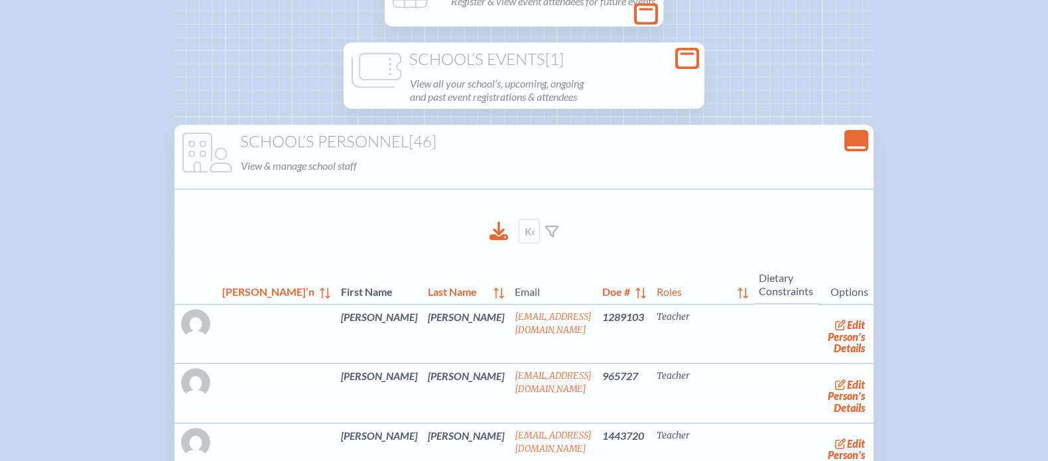
click at [847, 140] on icon "Close Console" at bounding box center [856, 140] width 19 height 19
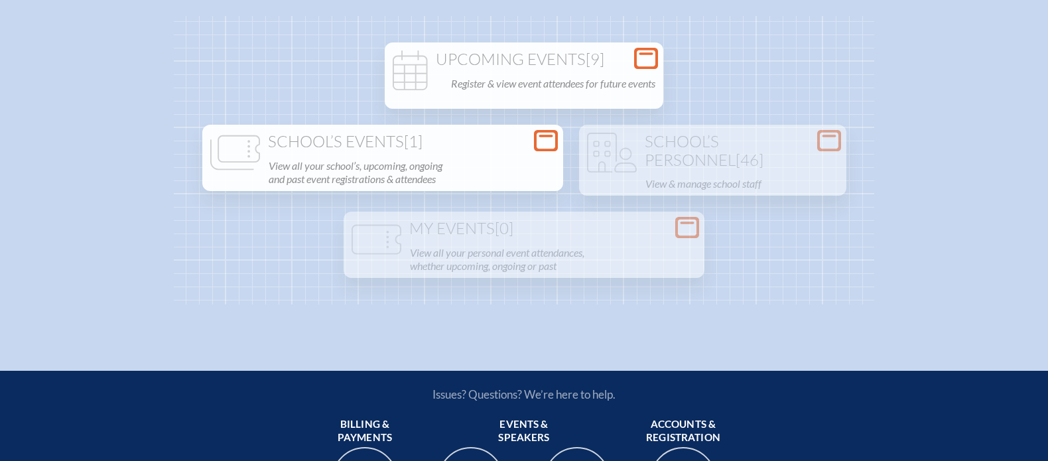
scroll to position [91, 0]
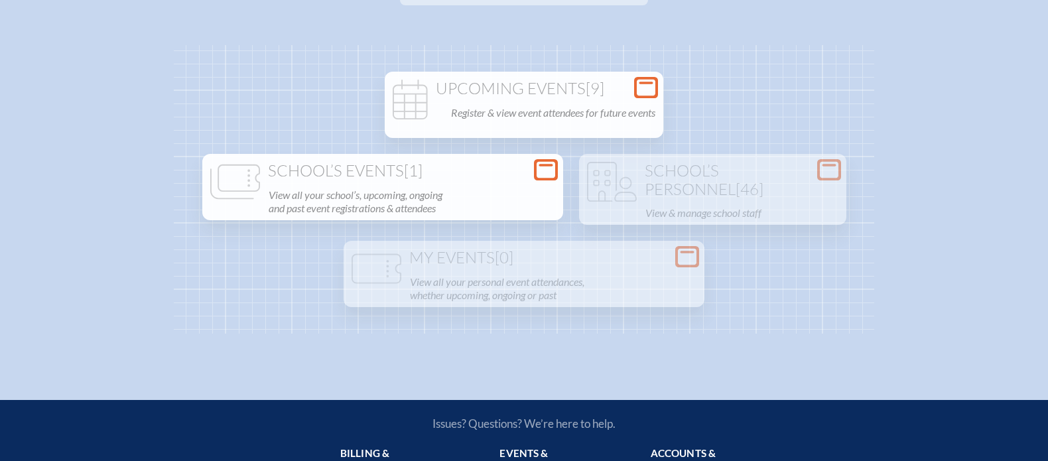
click at [646, 84] on icon at bounding box center [646, 88] width 19 height 17
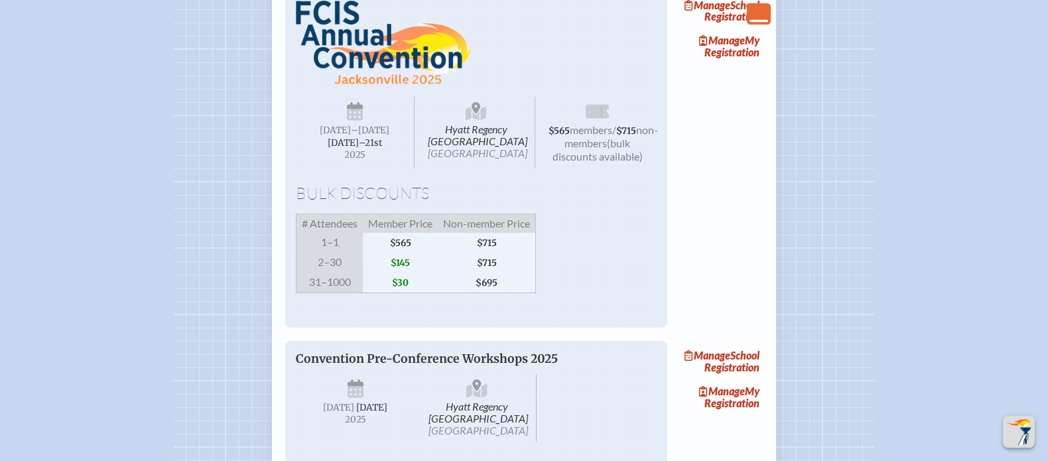
scroll to position [1090, 0]
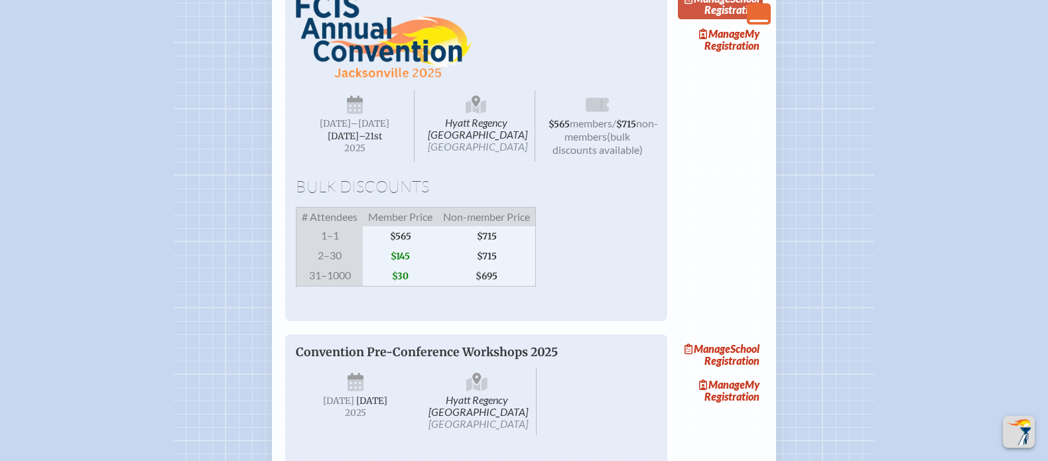
click at [724, 19] on link "Manage School Registration" at bounding box center [720, 4] width 85 height 31
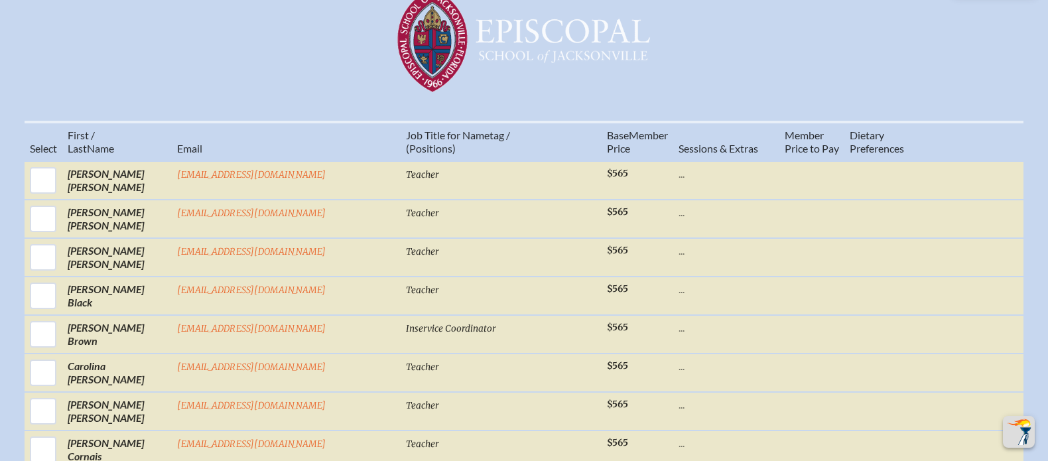
scroll to position [546, 0]
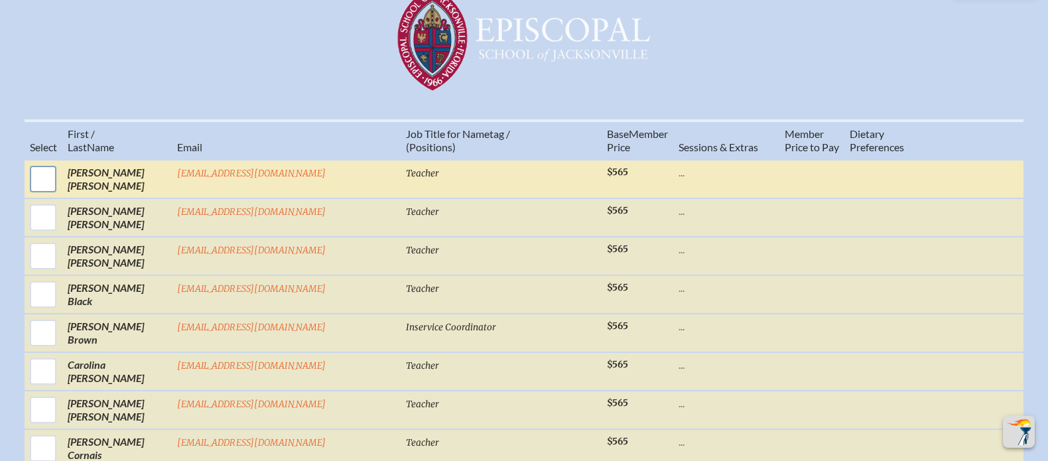
click at [60, 163] on input "checkbox" at bounding box center [43, 179] width 33 height 33
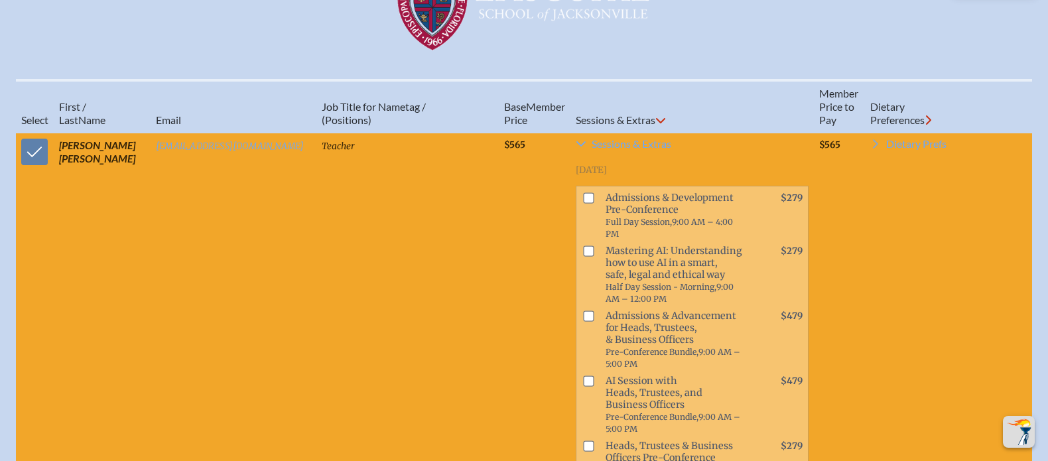
scroll to position [591, 0]
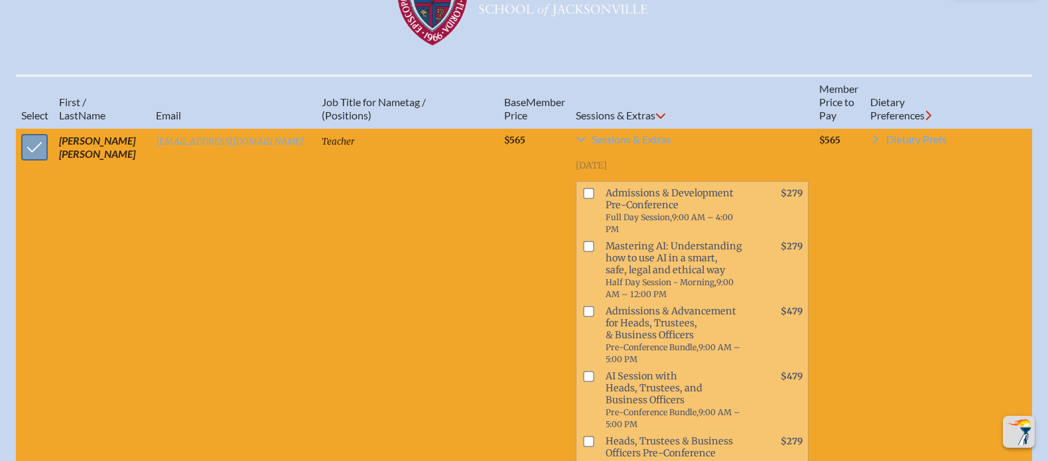
click at [36, 134] on input "checkbox" at bounding box center [34, 147] width 33 height 33
checkbox input "false"
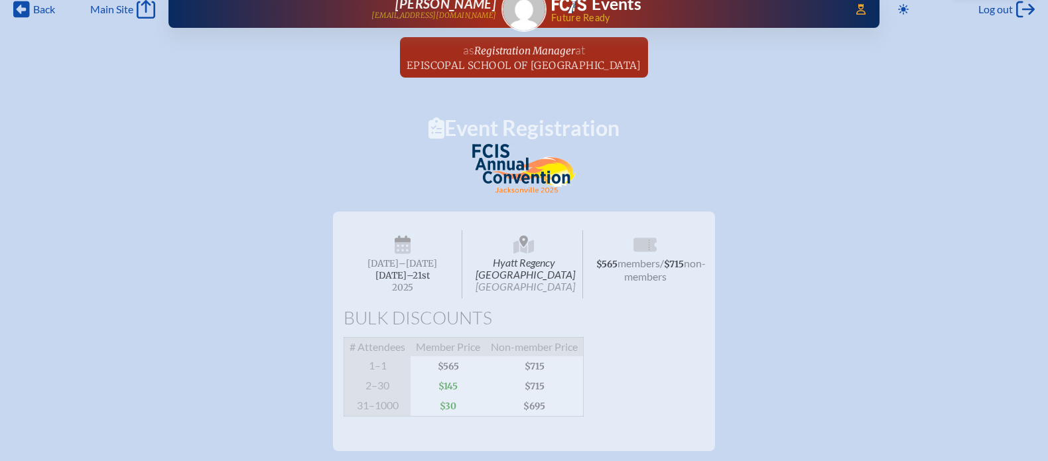
scroll to position [0, 0]
